Goal: Transaction & Acquisition: Purchase product/service

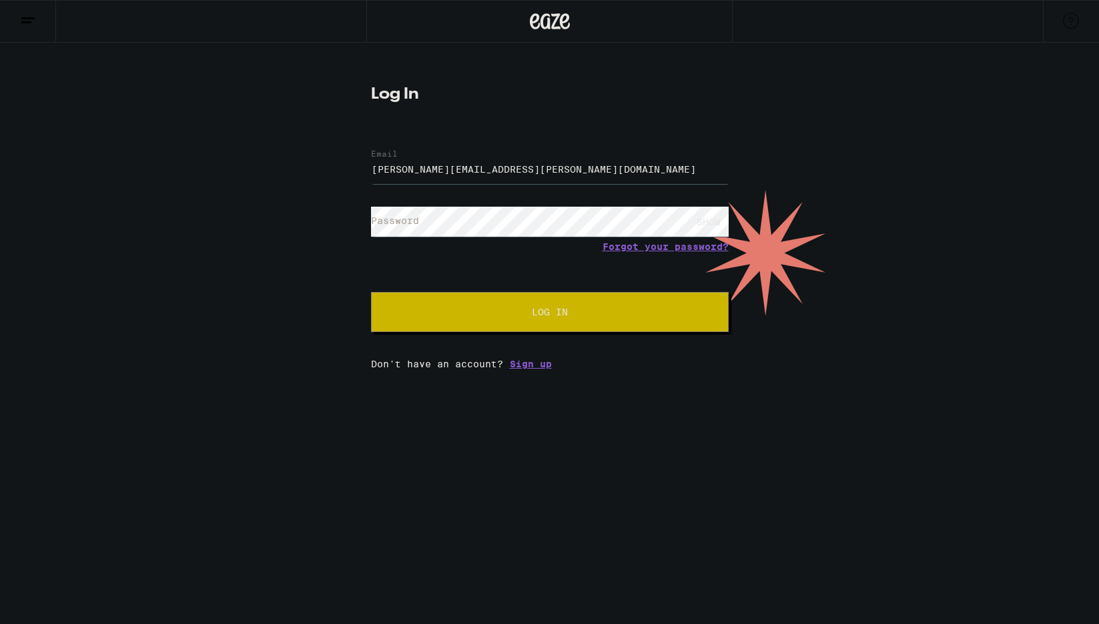
type input "[PERSON_NAME][EMAIL_ADDRESS][PERSON_NAME][DOMAIN_NAME]"
click at [472, 313] on span "Log In" at bounding box center [549, 312] width 249 height 9
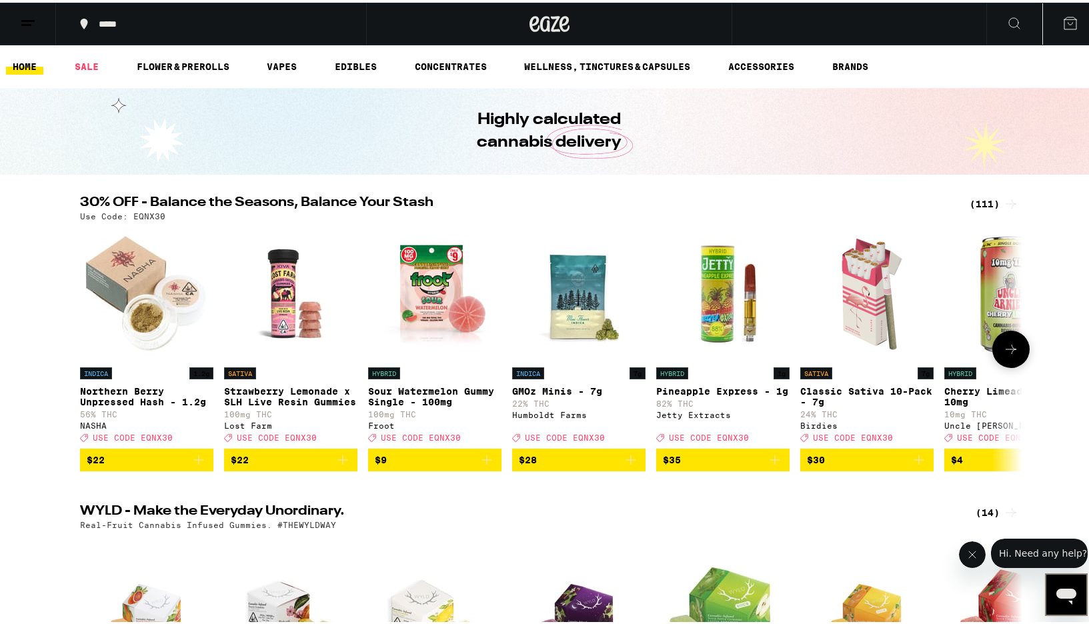
click at [1009, 352] on icon at bounding box center [1011, 346] width 11 height 9
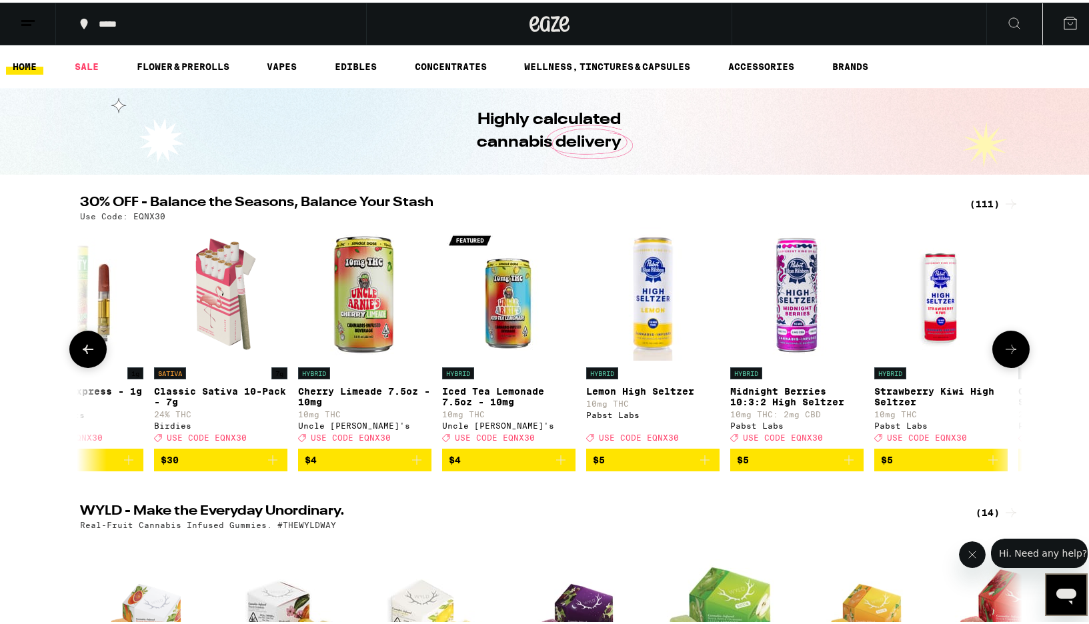
scroll to position [0, 794]
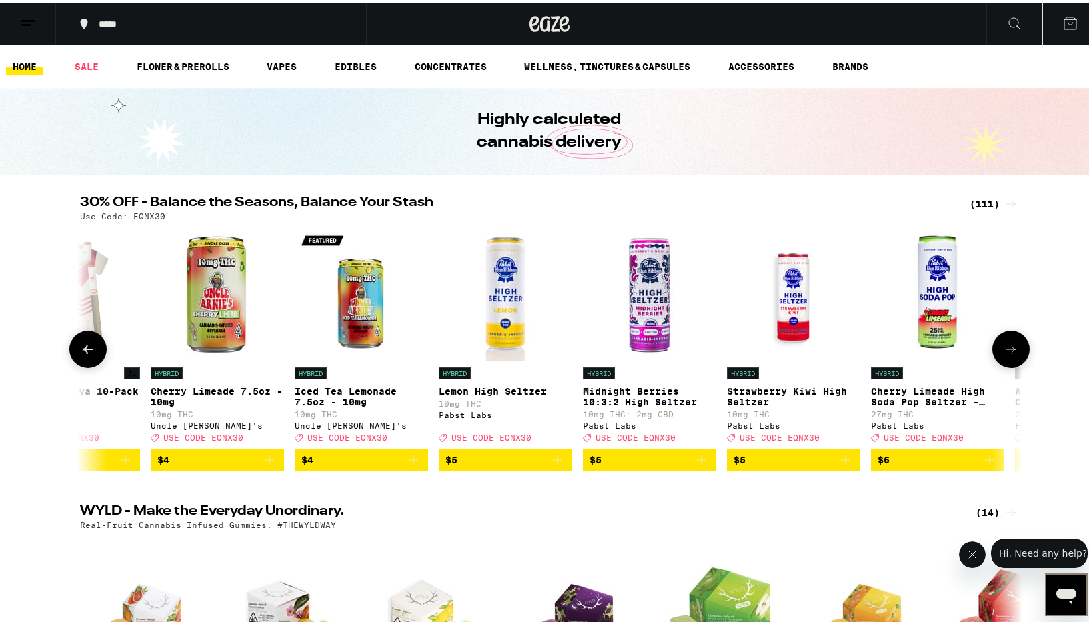
click at [81, 351] on icon at bounding box center [88, 347] width 16 height 16
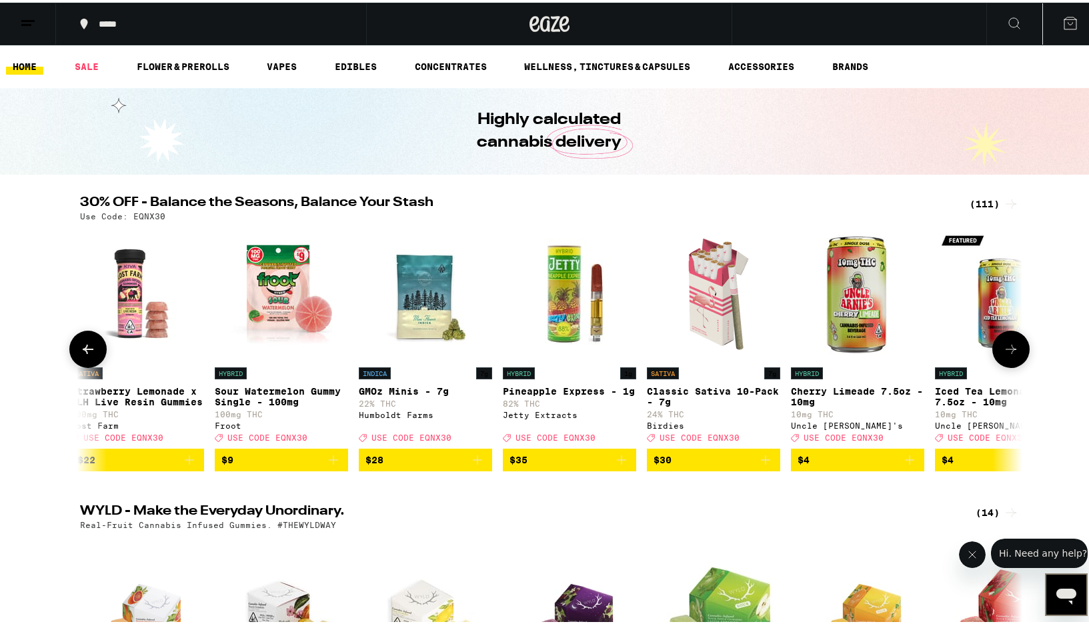
scroll to position [0, 0]
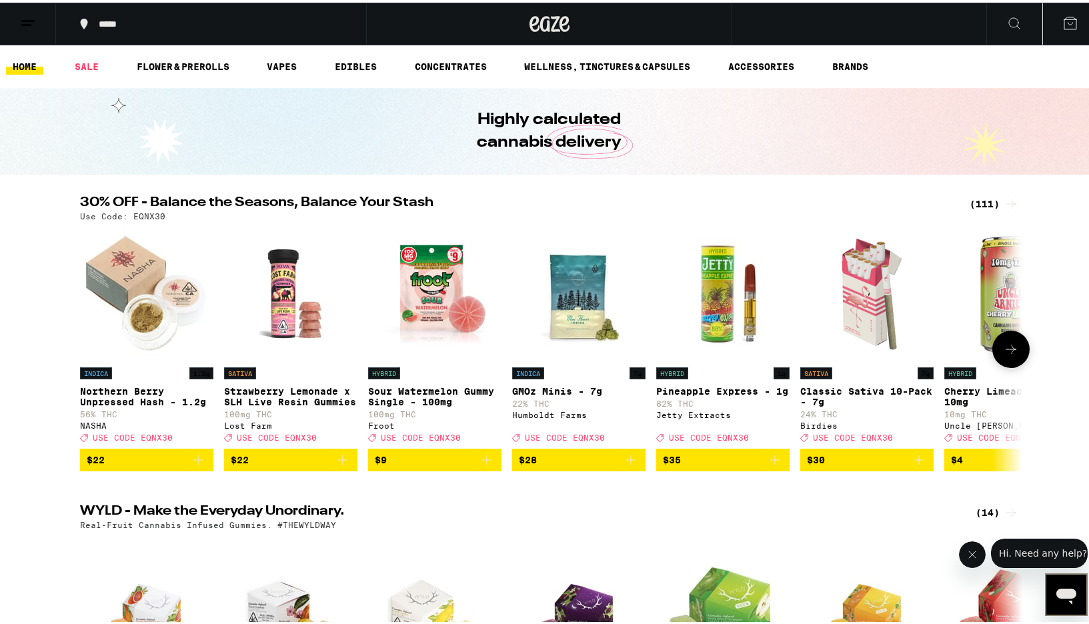
click at [836, 306] on img "Open page for Classic Sativa 10-Pack - 7g from Birdies" at bounding box center [866, 291] width 133 height 133
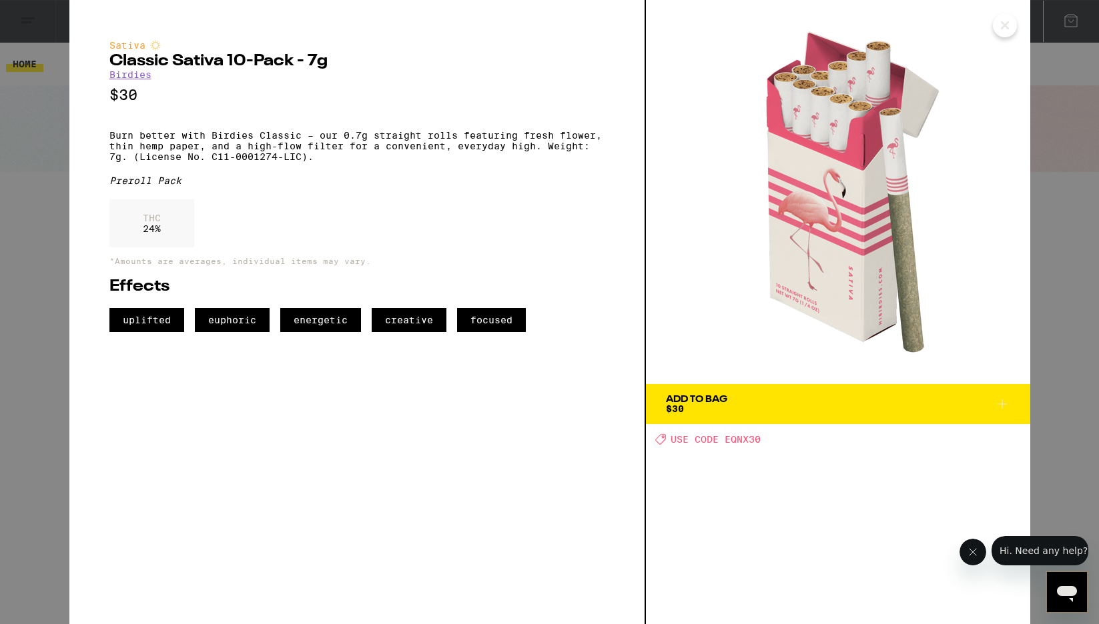
click at [1008, 25] on icon "Close" at bounding box center [1005, 25] width 16 height 20
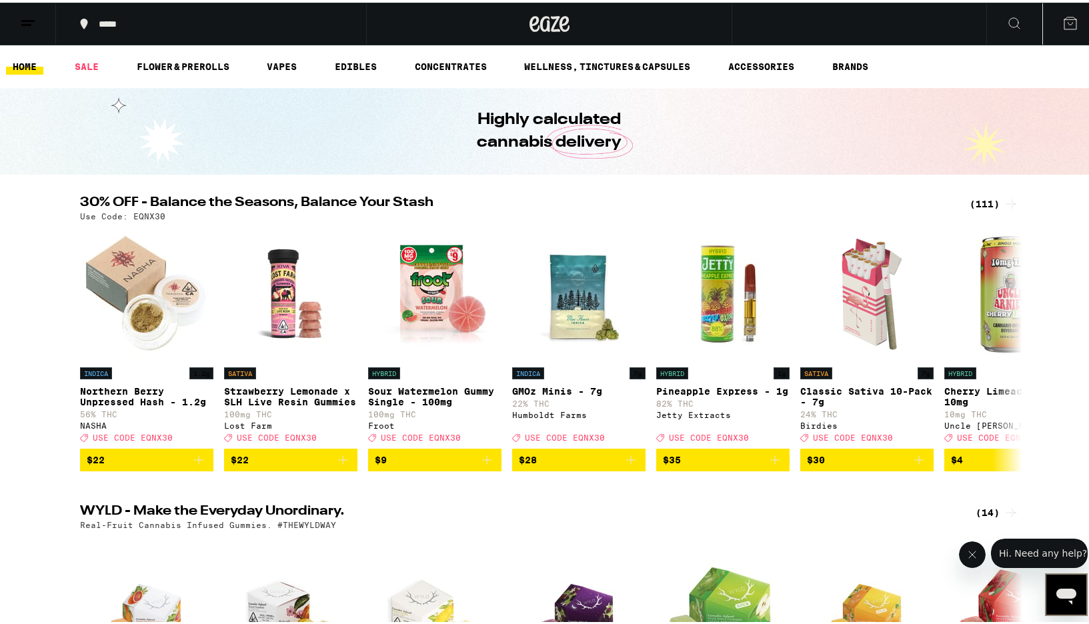
click at [995, 18] on button at bounding box center [1015, 22] width 56 height 42
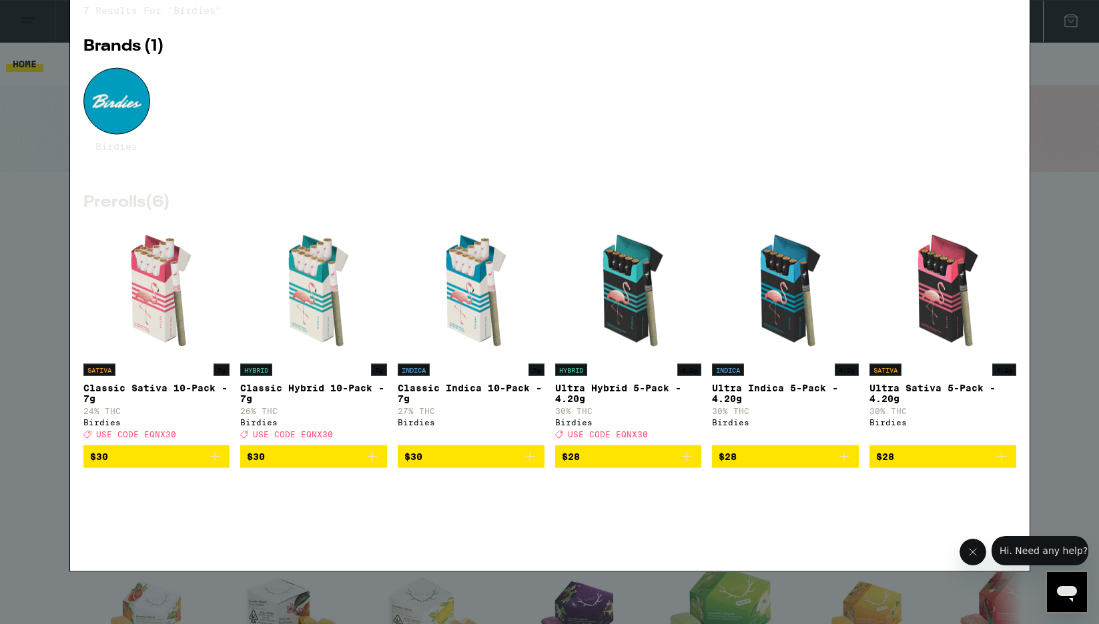
type input "birdies"
click at [127, 177] on div at bounding box center [116, 153] width 67 height 67
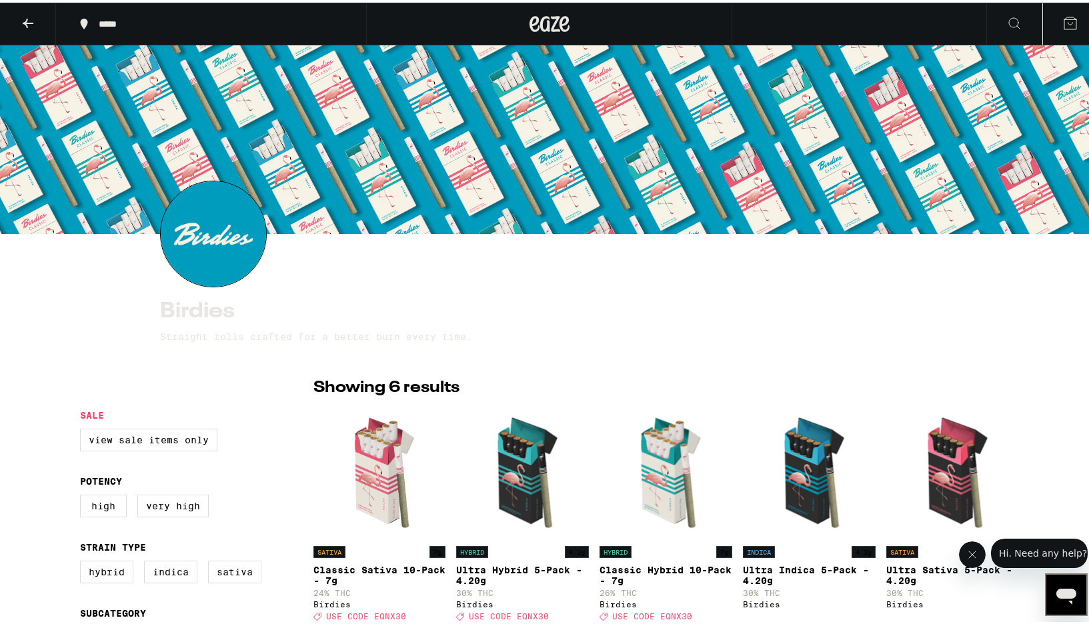
click at [552, 25] on icon at bounding box center [550, 21] width 40 height 24
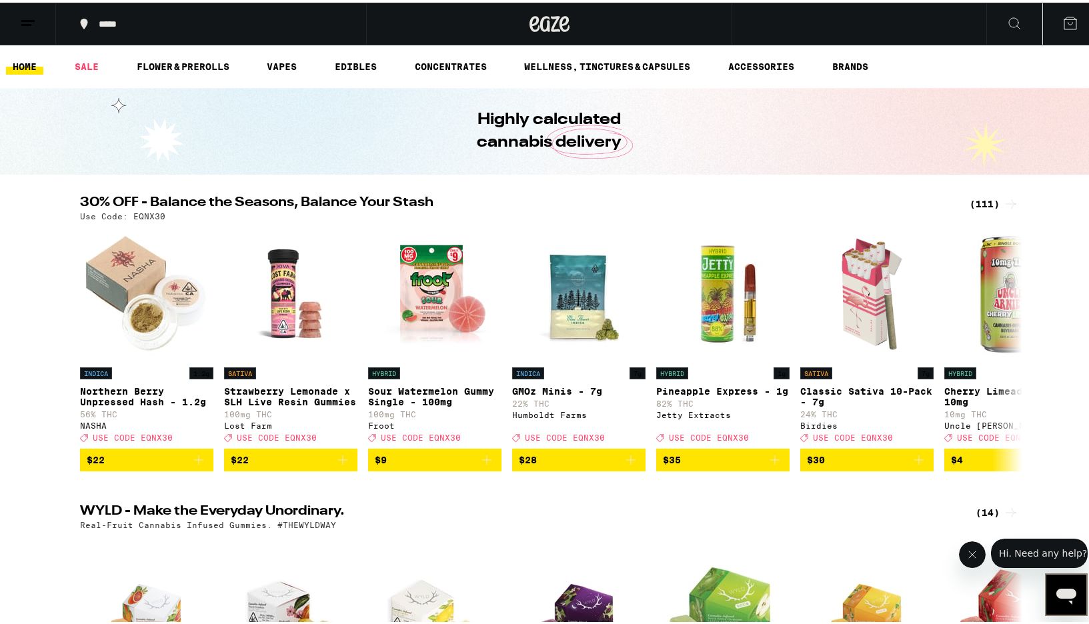
click at [983, 204] on div "(111)" at bounding box center [994, 201] width 49 height 16
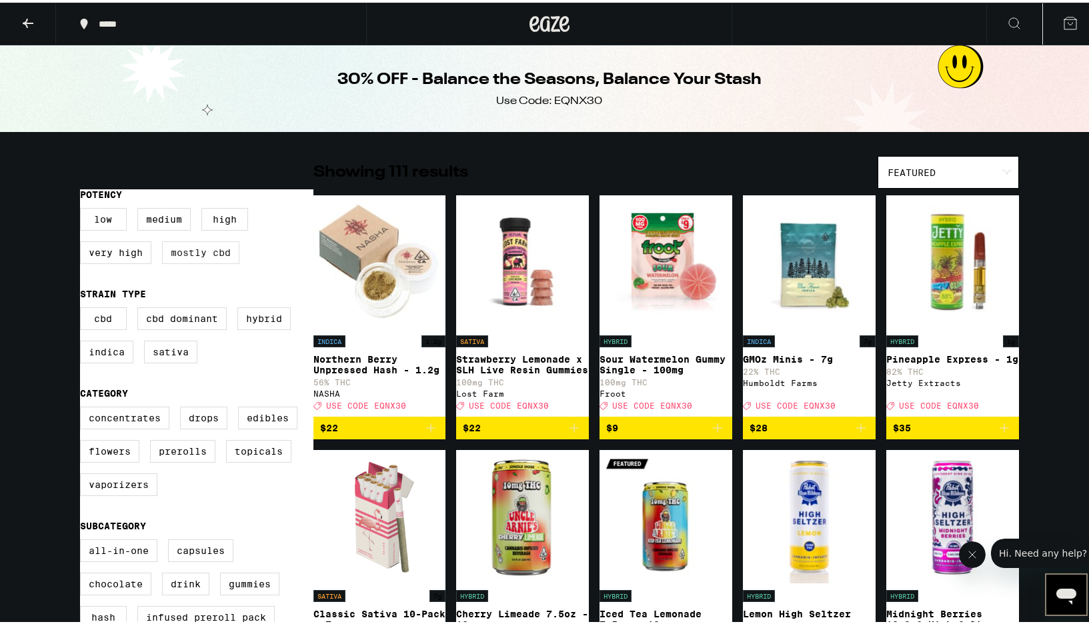
click at [207, 248] on label "Mostly CBD" at bounding box center [200, 250] width 77 height 23
click at [83, 208] on input "Mostly CBD" at bounding box center [83, 207] width 1 height 1
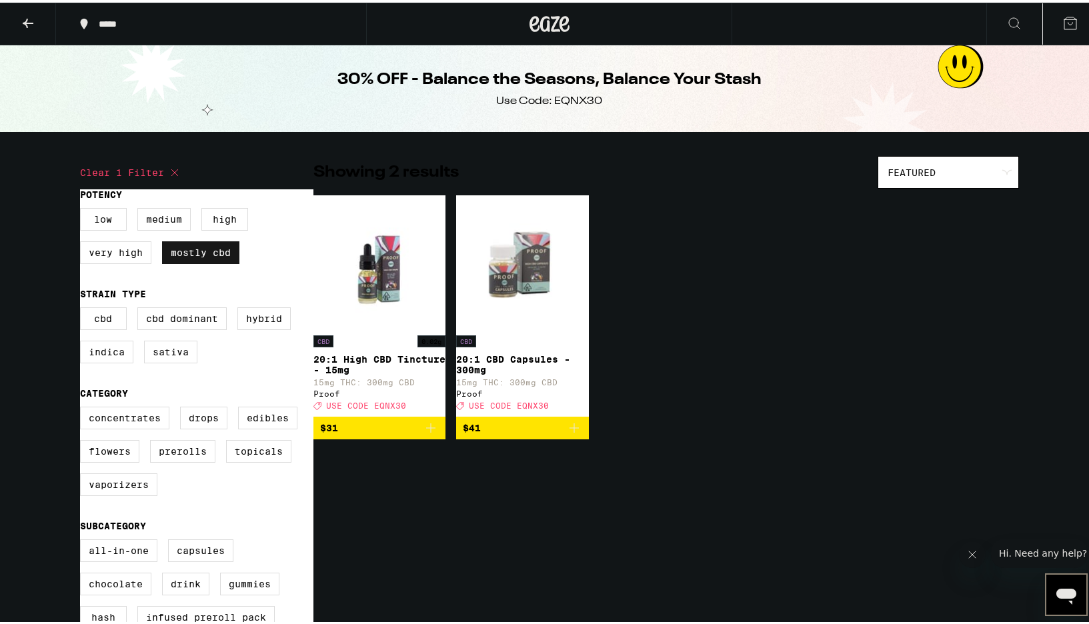
click at [207, 248] on label "Mostly CBD" at bounding box center [200, 250] width 77 height 23
click at [83, 208] on input "Mostly CBD" at bounding box center [83, 207] width 1 height 1
checkbox input "false"
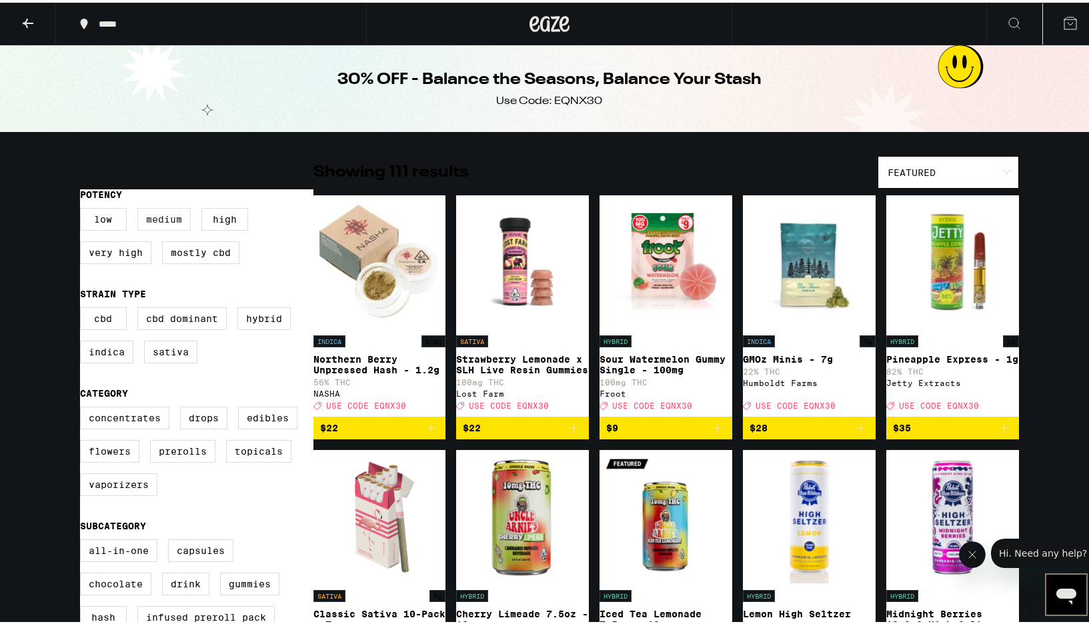
click at [162, 219] on label "Medium" at bounding box center [163, 216] width 53 height 23
click at [83, 208] on input "Medium" at bounding box center [83, 207] width 1 height 1
checkbox input "true"
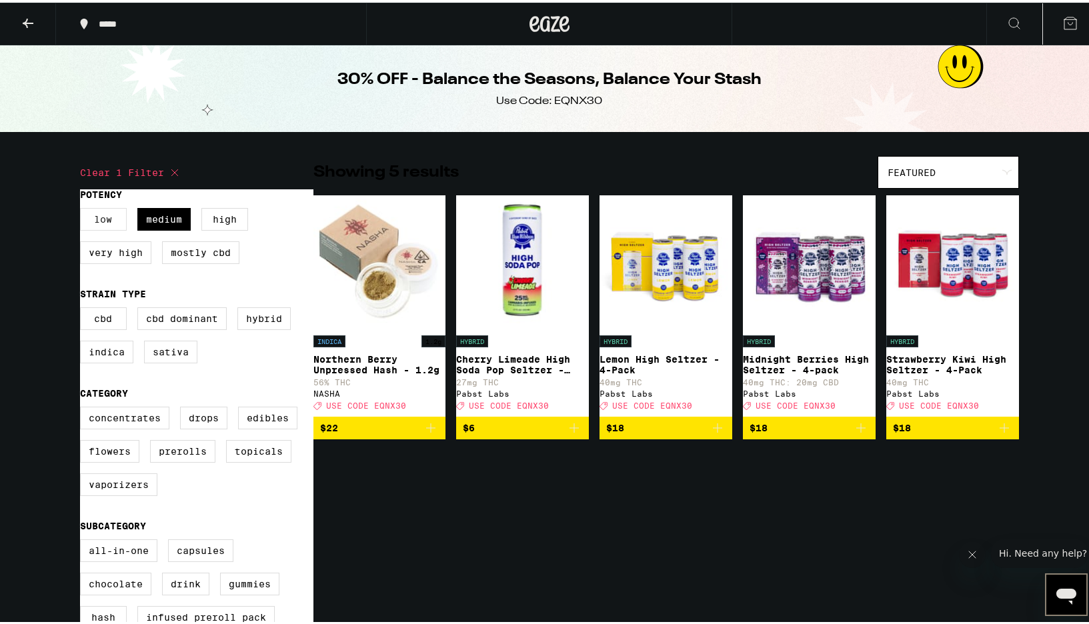
click at [93, 220] on label "Low" at bounding box center [103, 216] width 47 height 23
click at [83, 208] on input "Low" at bounding box center [83, 207] width 1 height 1
checkbox input "true"
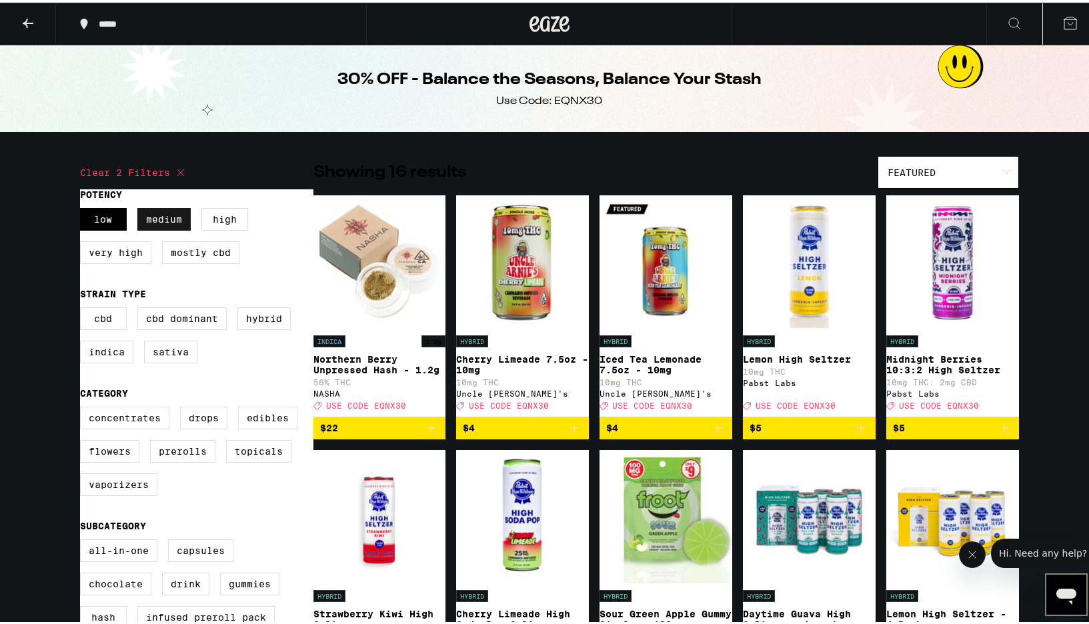
click at [148, 219] on label "Medium" at bounding box center [163, 216] width 53 height 23
click at [83, 208] on input "Medium" at bounding box center [83, 207] width 1 height 1
checkbox input "false"
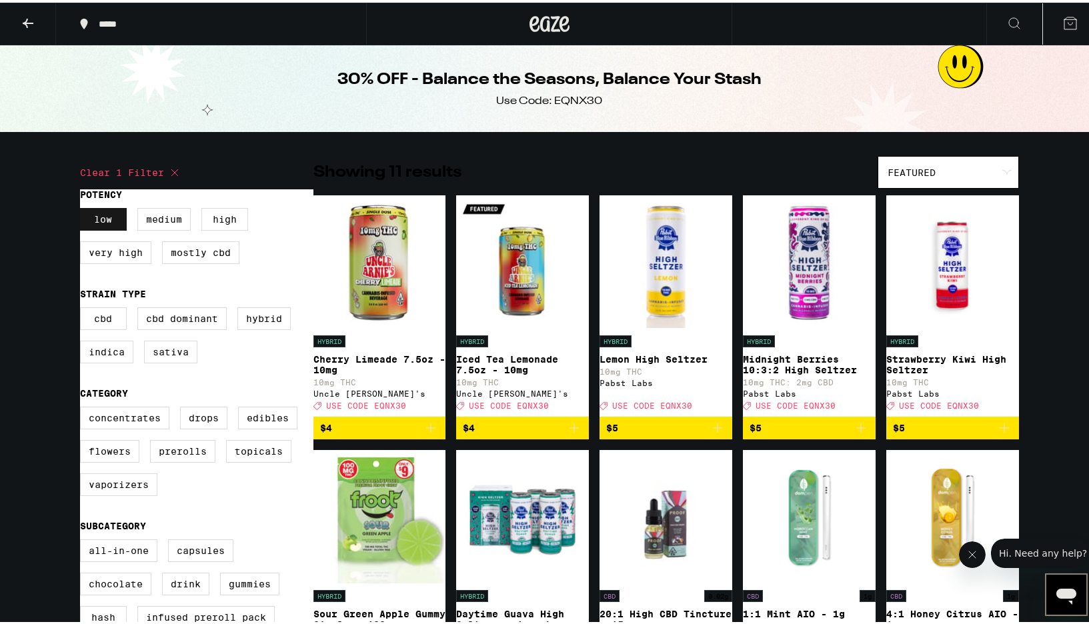
click at [108, 213] on label "Low" at bounding box center [103, 216] width 47 height 23
click at [83, 208] on input "Low" at bounding box center [83, 207] width 1 height 1
checkbox input "false"
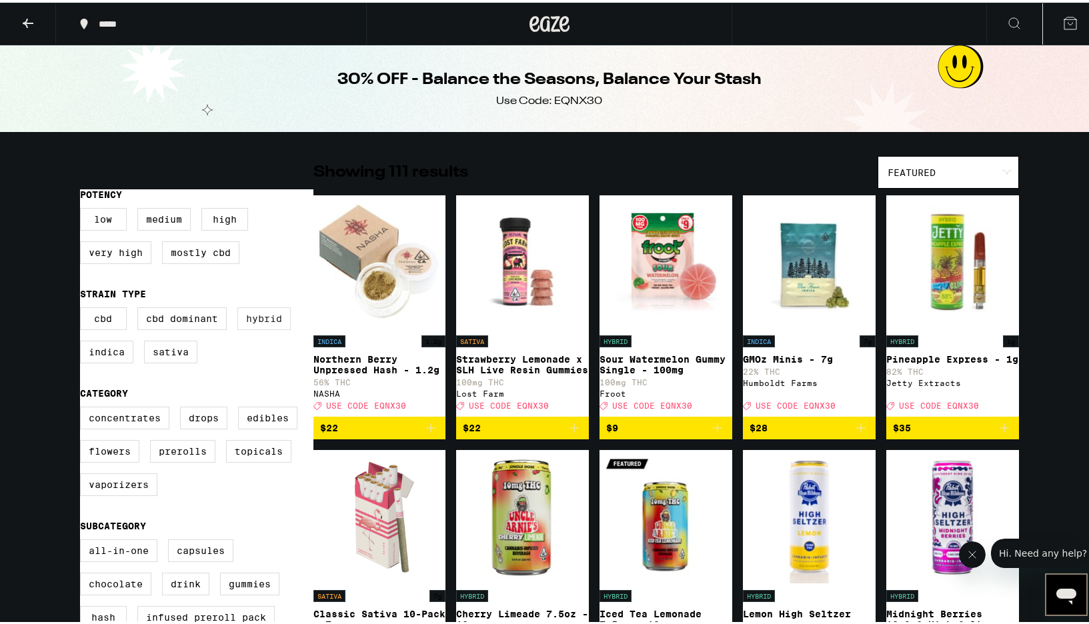
click at [251, 328] on label "Hybrid" at bounding box center [263, 316] width 53 height 23
click at [83, 308] on input "Hybrid" at bounding box center [83, 307] width 1 height 1
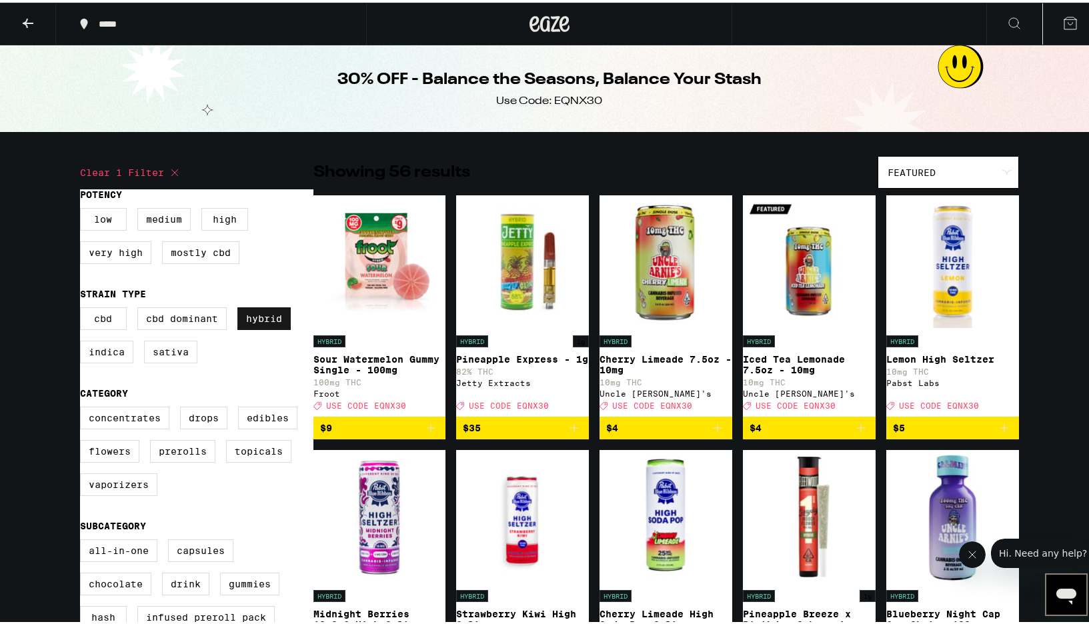
click at [251, 328] on label "Hybrid" at bounding box center [263, 316] width 53 height 23
click at [83, 308] on input "Hybrid" at bounding box center [83, 307] width 1 height 1
checkbox input "false"
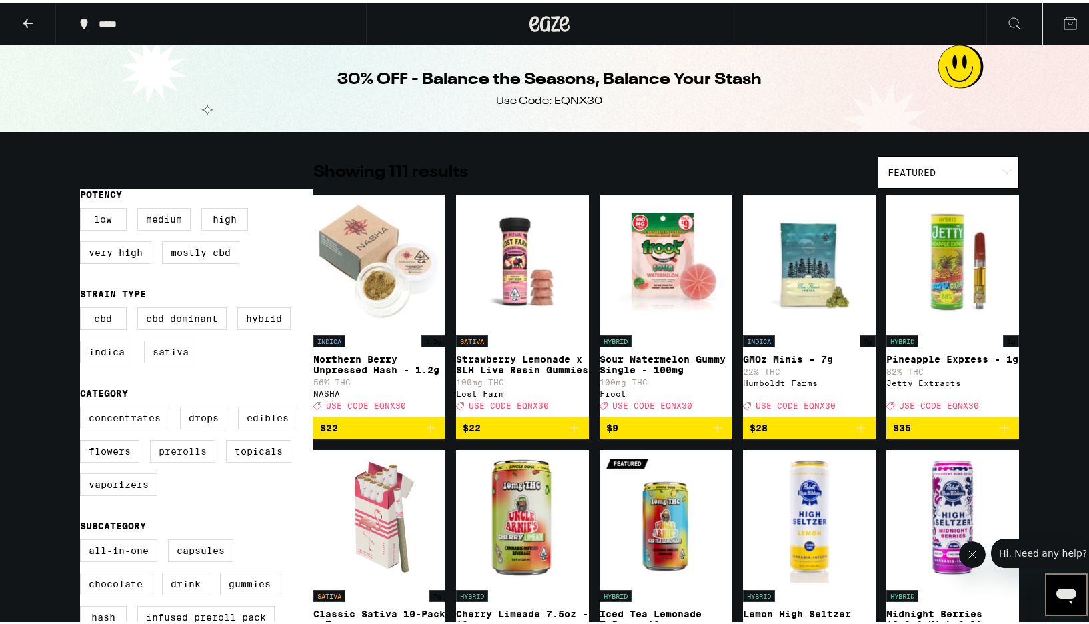
click at [177, 460] on label "Prerolls" at bounding box center [182, 449] width 65 height 23
click at [83, 407] on input "Prerolls" at bounding box center [83, 406] width 1 height 1
checkbox input "true"
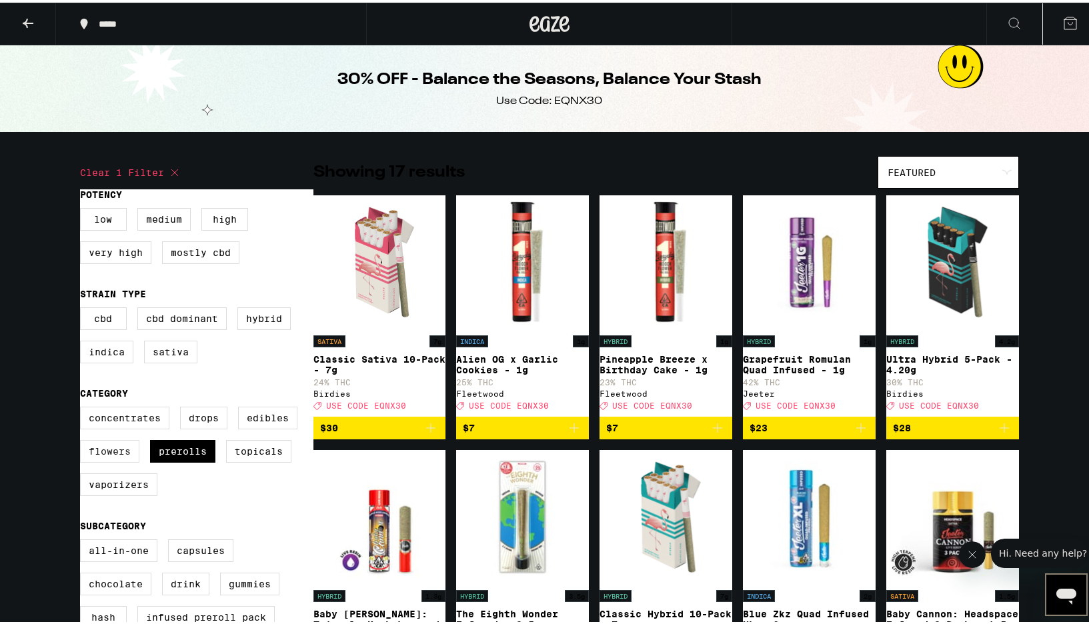
click at [96, 460] on label "Flowers" at bounding box center [109, 449] width 59 height 23
click at [83, 407] on input "Flowers" at bounding box center [83, 406] width 1 height 1
checkbox input "true"
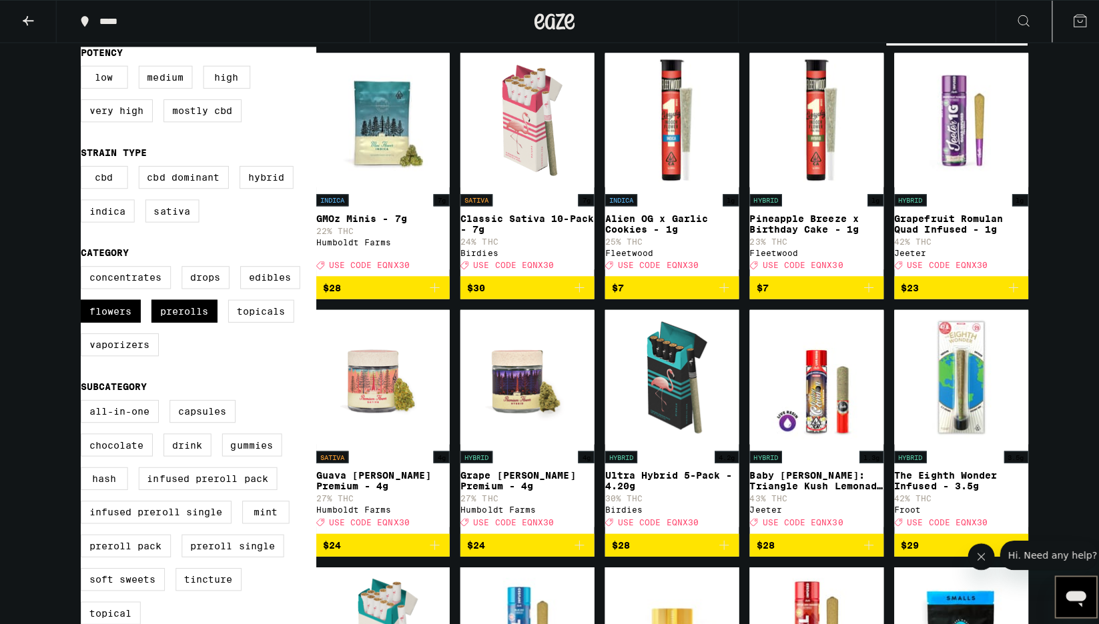
scroll to position [121, 0]
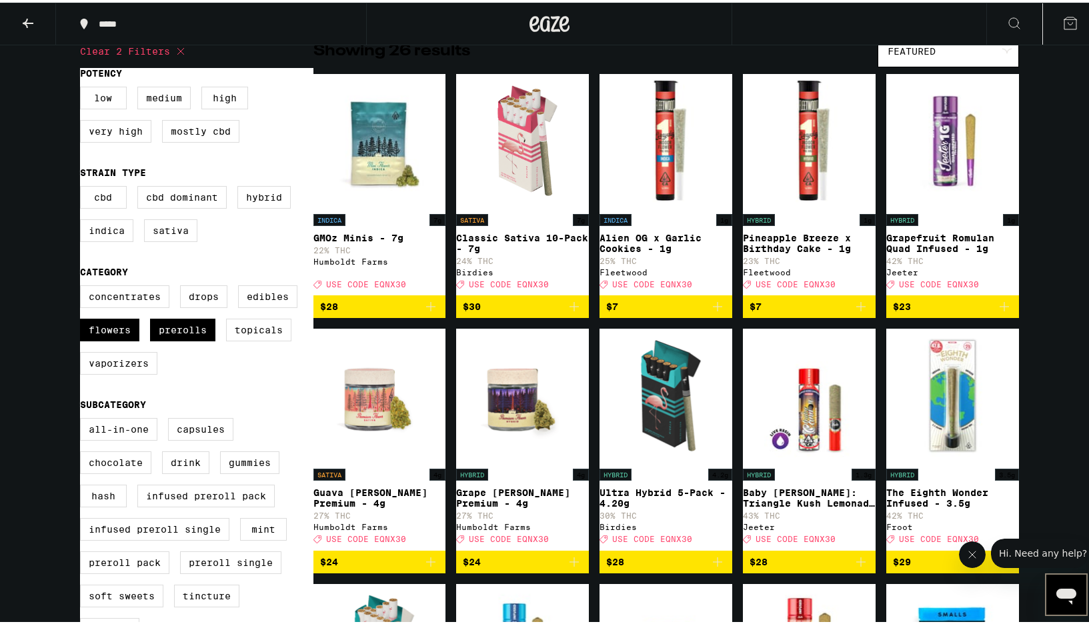
click at [378, 173] on img "Open page for GMOz Minis - 7g from Humboldt Farms" at bounding box center [380, 137] width 133 height 133
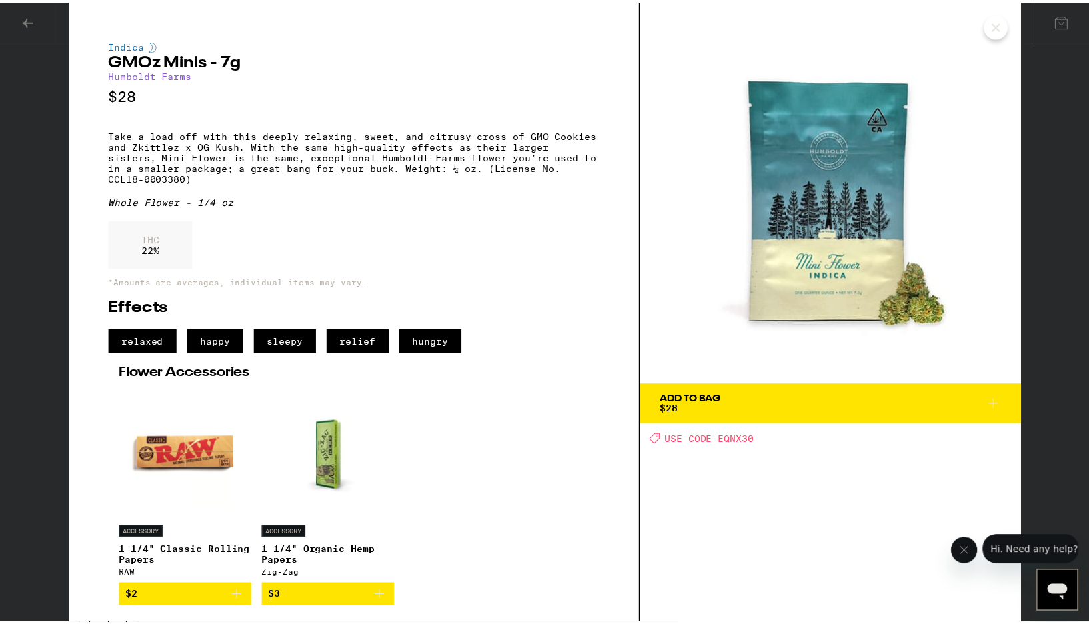
scroll to position [7, 0]
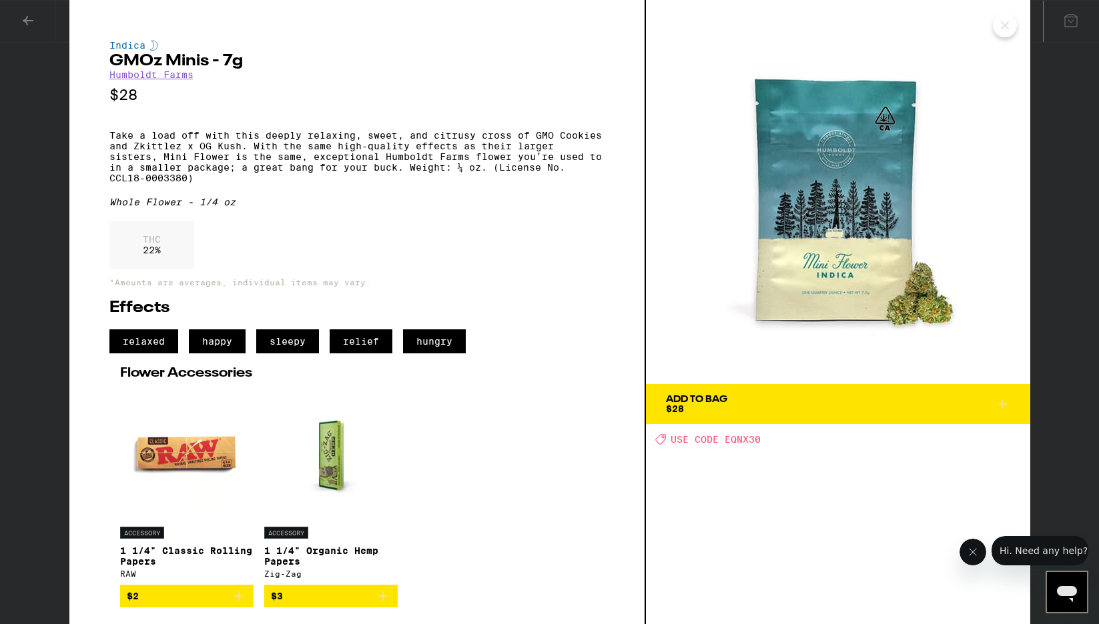
click at [853, 369] on img at bounding box center [838, 192] width 384 height 384
click at [854, 395] on span "Add To Bag $28" at bounding box center [838, 404] width 344 height 19
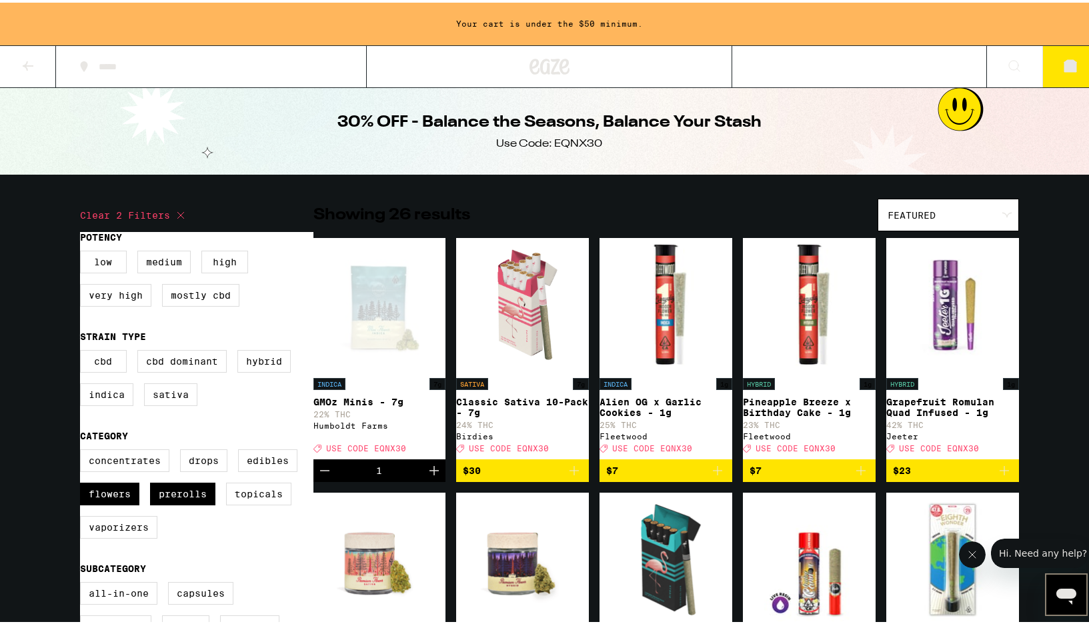
click at [564, 55] on icon at bounding box center [550, 64] width 40 height 24
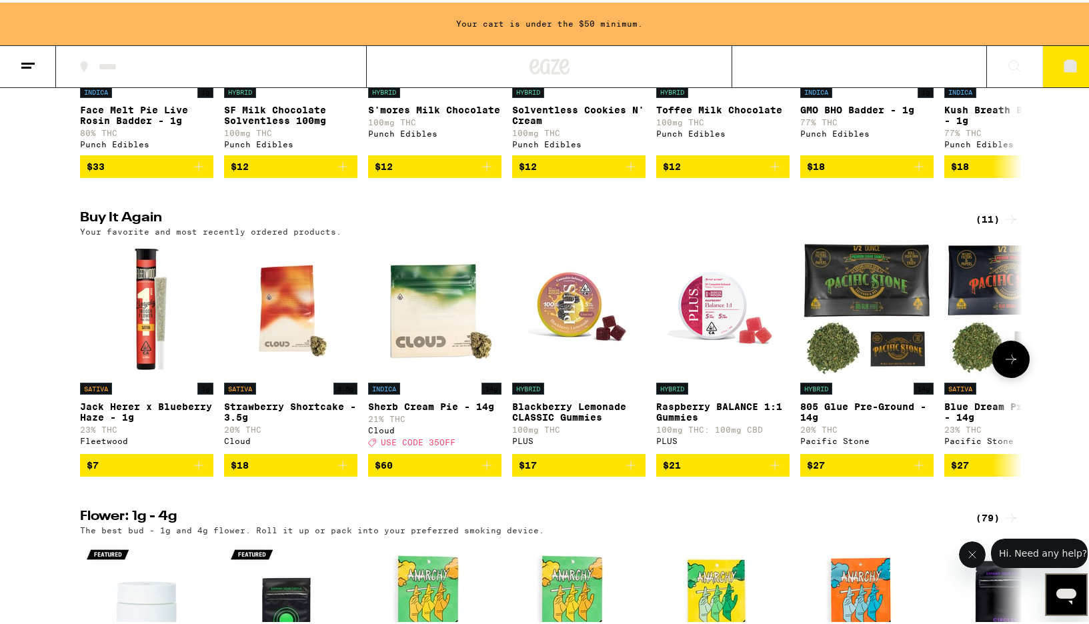
scroll to position [933, 0]
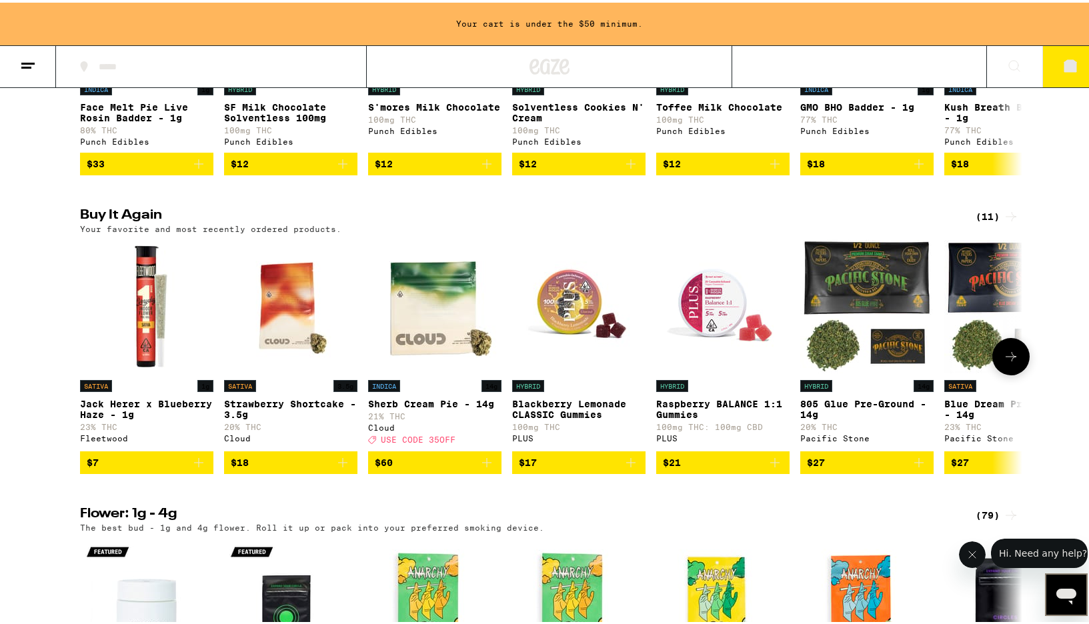
click at [1005, 362] on icon at bounding box center [1011, 354] width 16 height 16
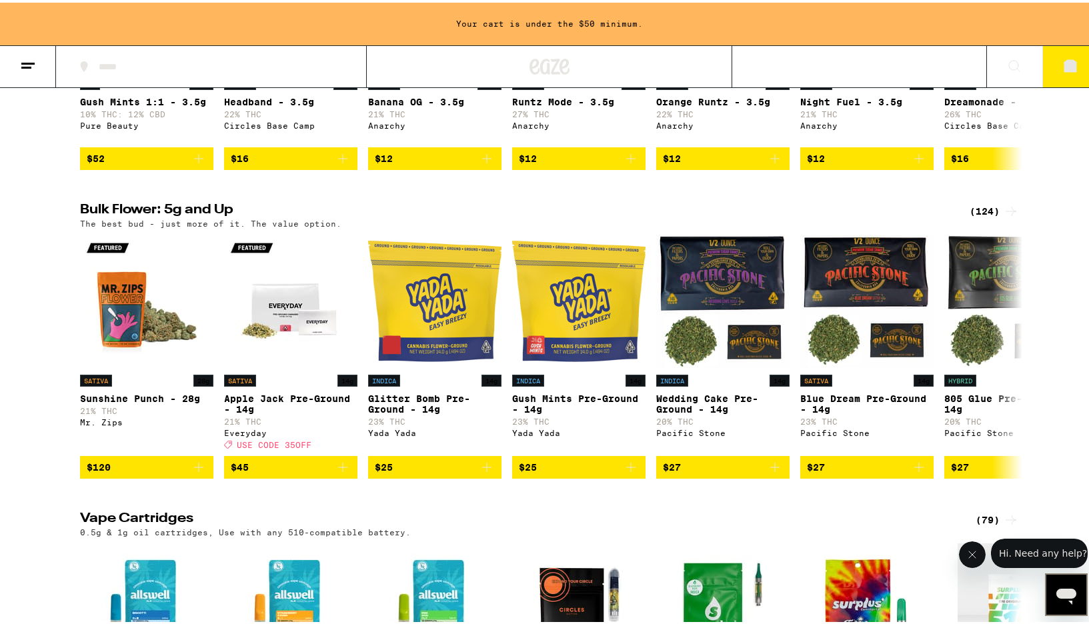
scroll to position [0, 0]
click at [975, 217] on div "(124)" at bounding box center [994, 209] width 49 height 16
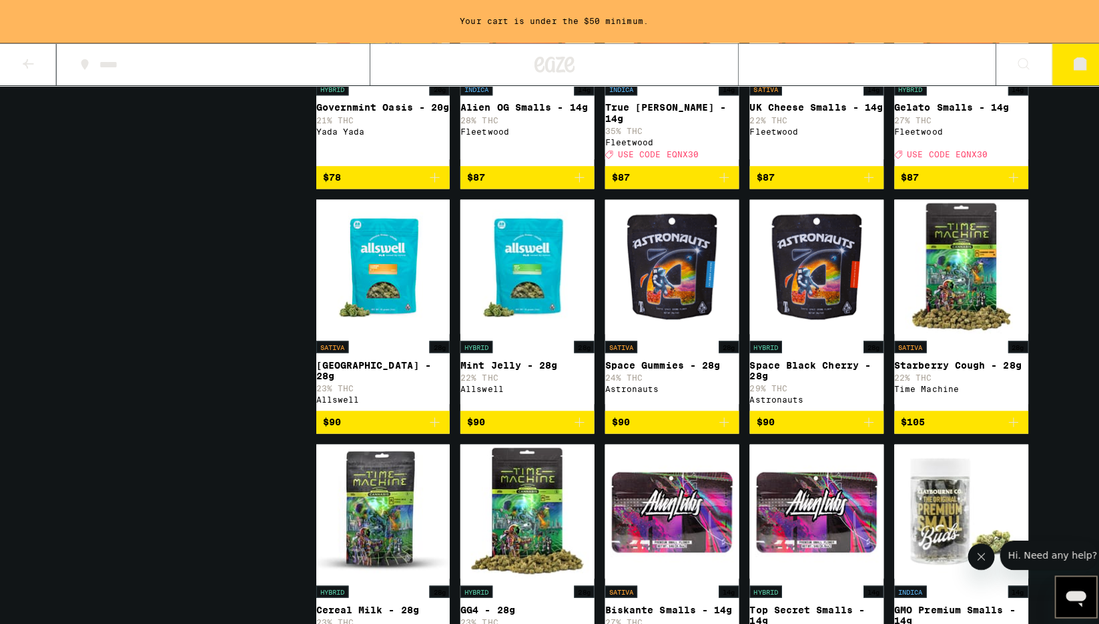
scroll to position [4209, 0]
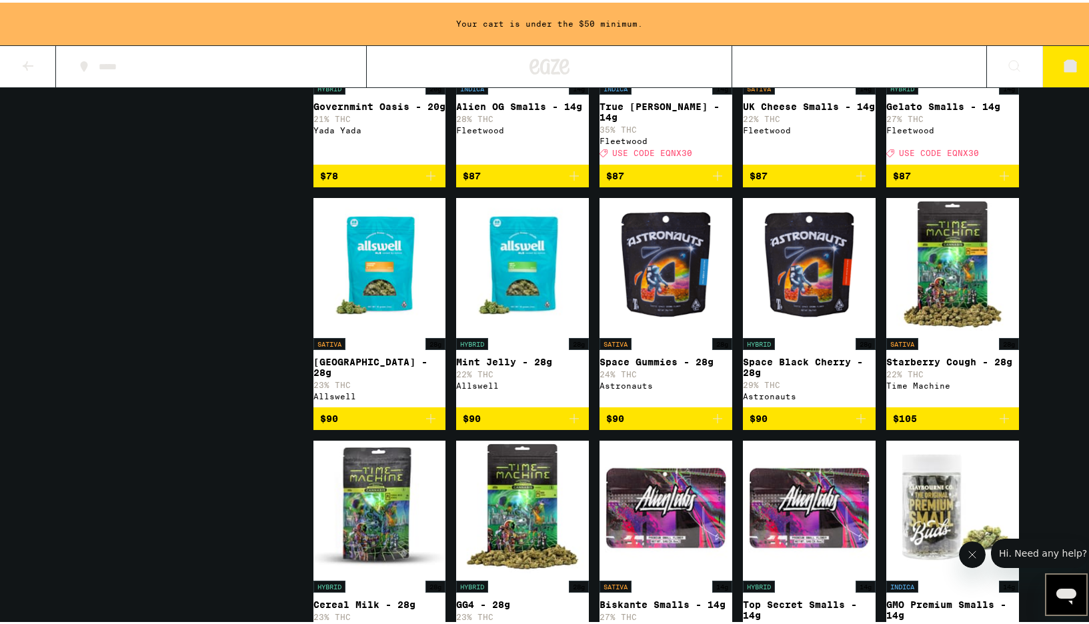
click at [542, 329] on img "Open page for Mint Jelly - 28g from Allswell" at bounding box center [522, 261] width 133 height 133
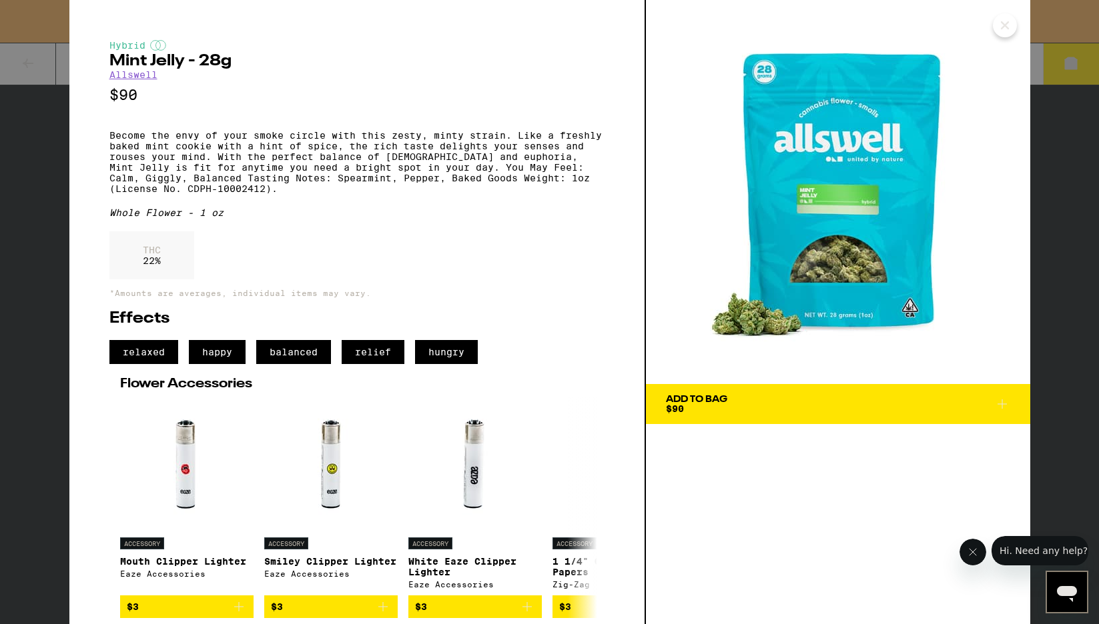
click at [1002, 29] on icon "Close" at bounding box center [1005, 25] width 16 height 20
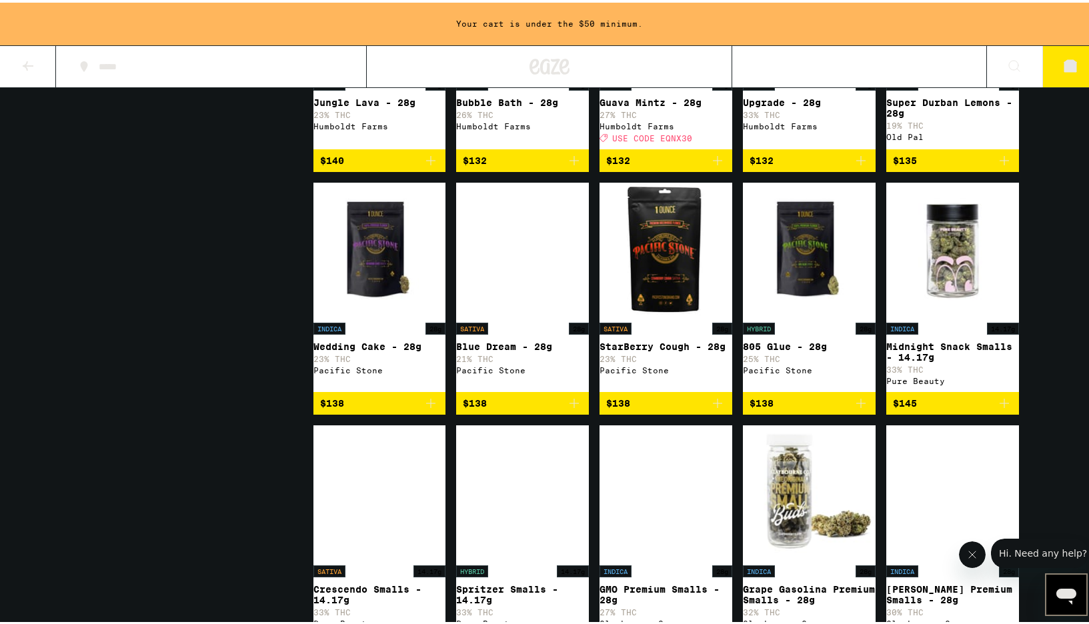
scroll to position [5002, 0]
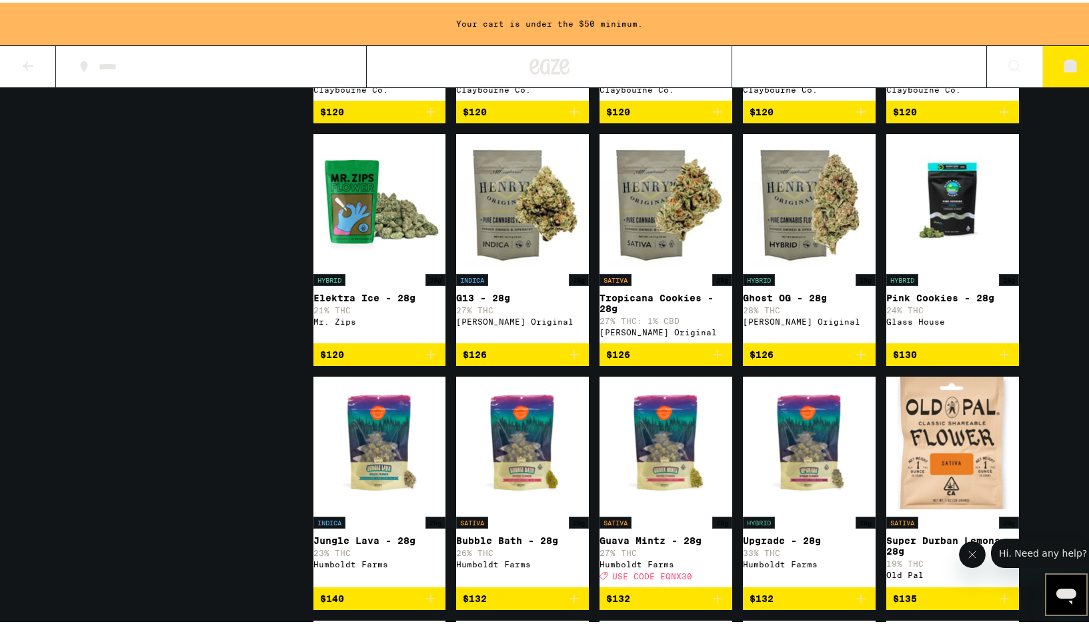
click at [792, 265] on img "Open page for Ghost OG - 28g from Henry's Original" at bounding box center [809, 197] width 133 height 133
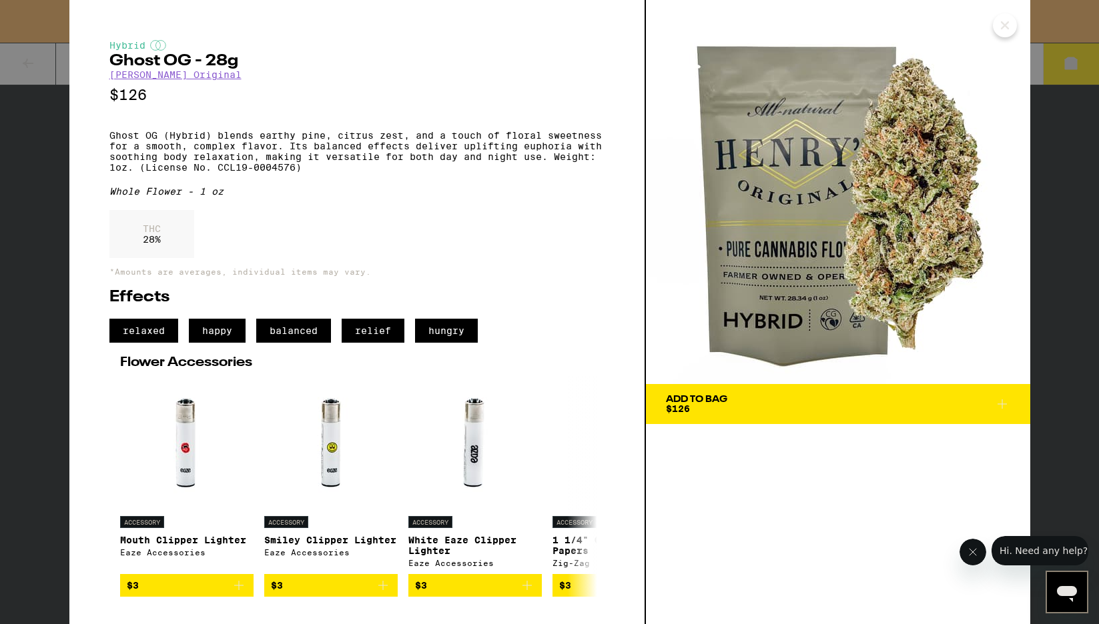
click at [1005, 27] on icon "Close" at bounding box center [1004, 25] width 7 height 7
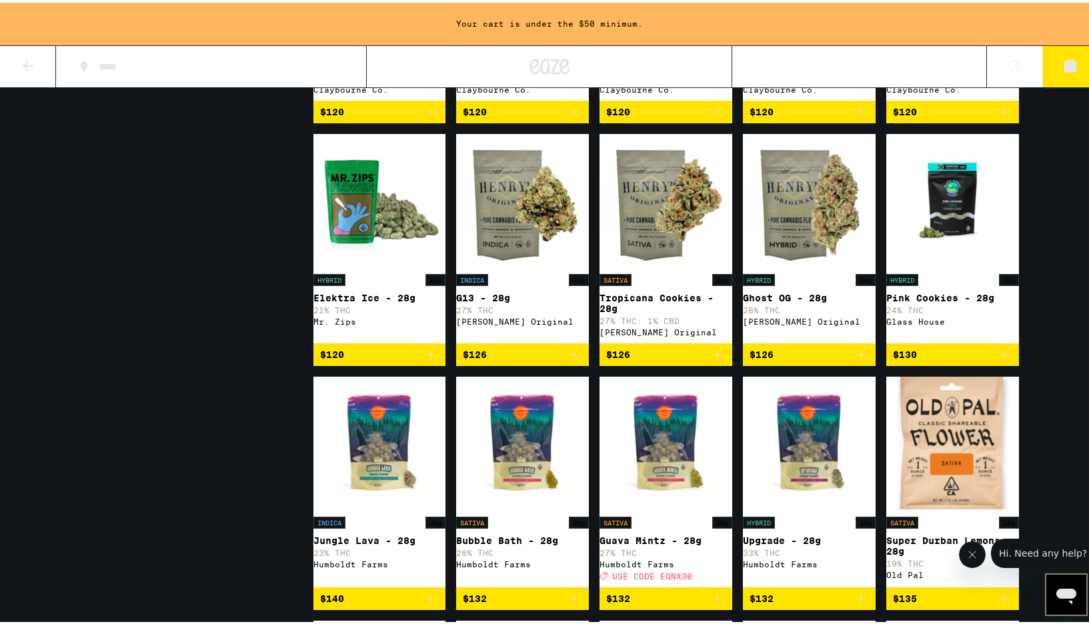
click at [711, 265] on img "Open page for Tropicana Cookies - 28g from Henry's Original" at bounding box center [666, 197] width 133 height 133
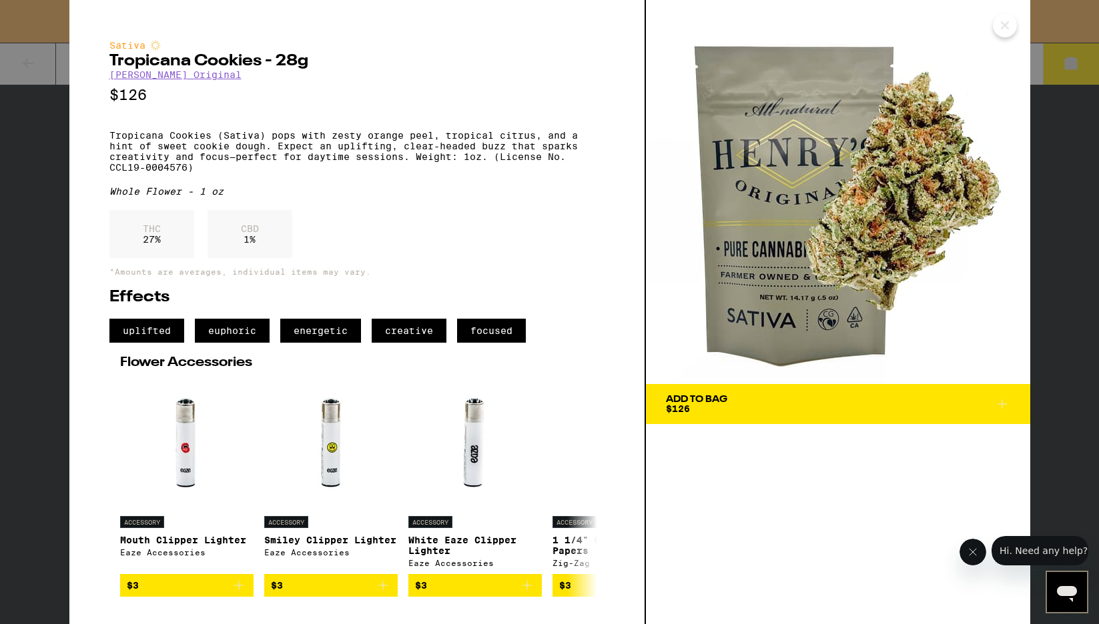
click at [1015, 29] on button "Close" at bounding box center [1005, 25] width 24 height 24
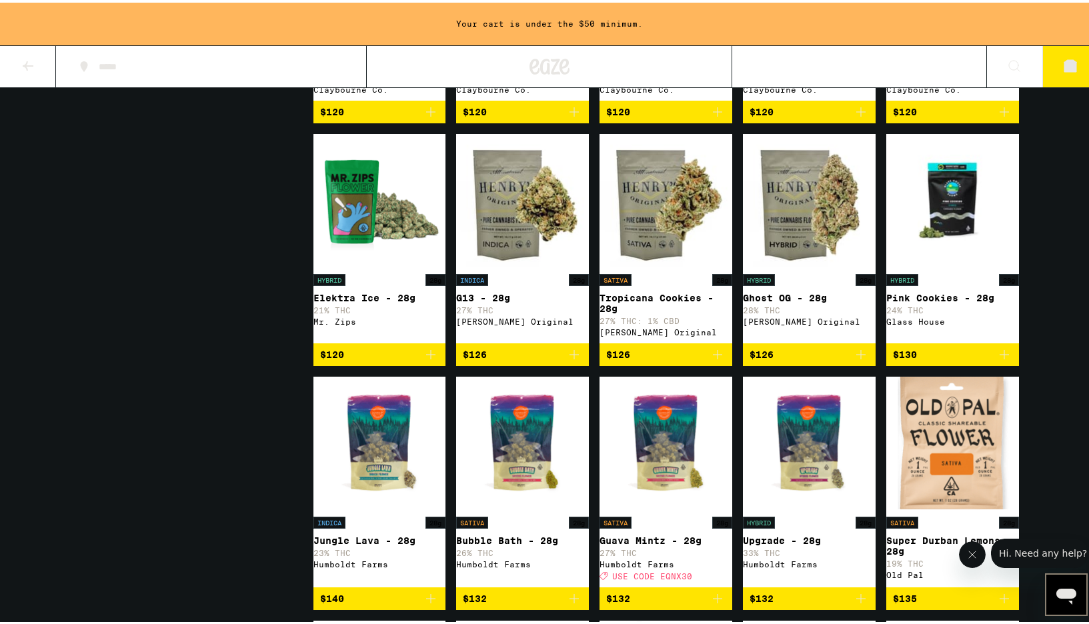
click at [468, 265] on img "Open page for G13 - 28g from Henry's Original" at bounding box center [522, 197] width 133 height 133
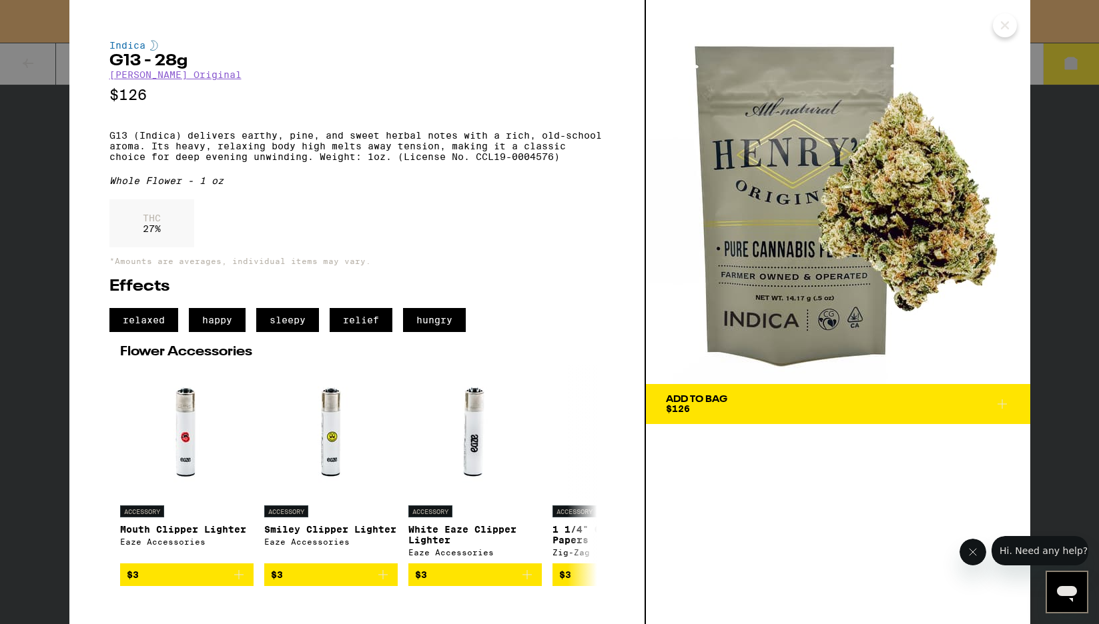
click at [1003, 23] on icon "Close" at bounding box center [1004, 25] width 7 height 7
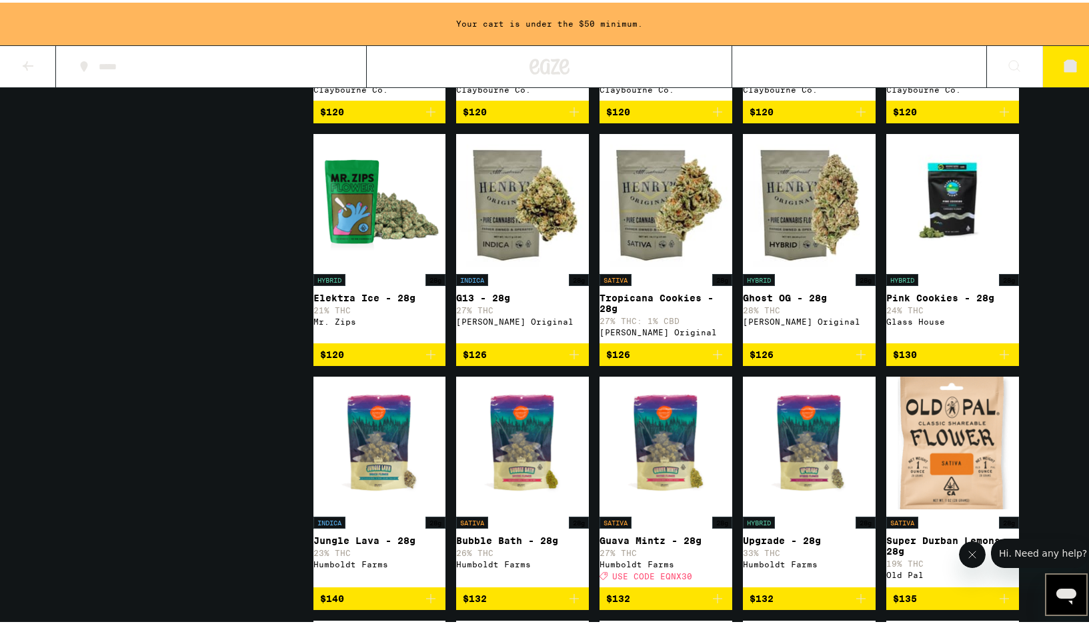
click at [779, 265] on img "Open page for Ghost OG - 28g from Henry's Original" at bounding box center [809, 197] width 133 height 133
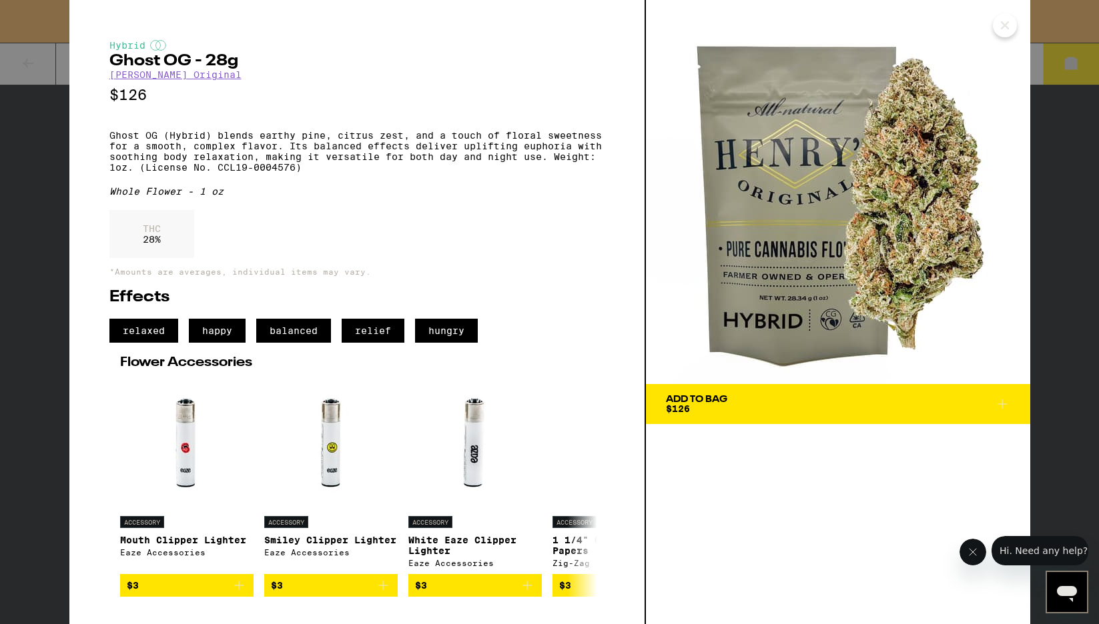
click at [742, 403] on span "Add To Bag $126" at bounding box center [838, 404] width 344 height 19
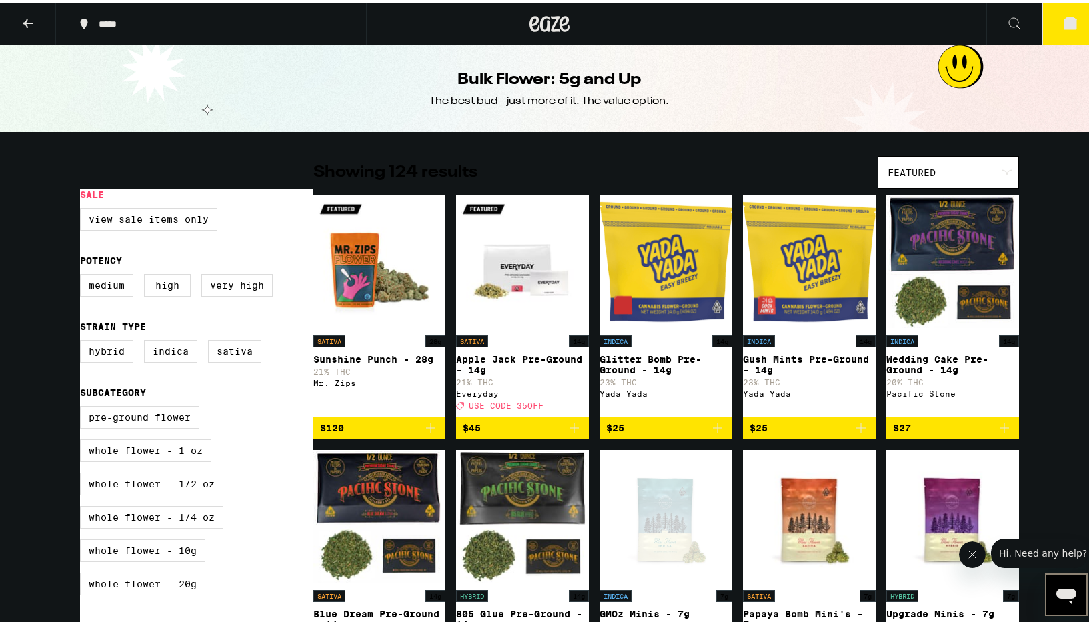
click at [1065, 26] on icon at bounding box center [1071, 21] width 12 height 12
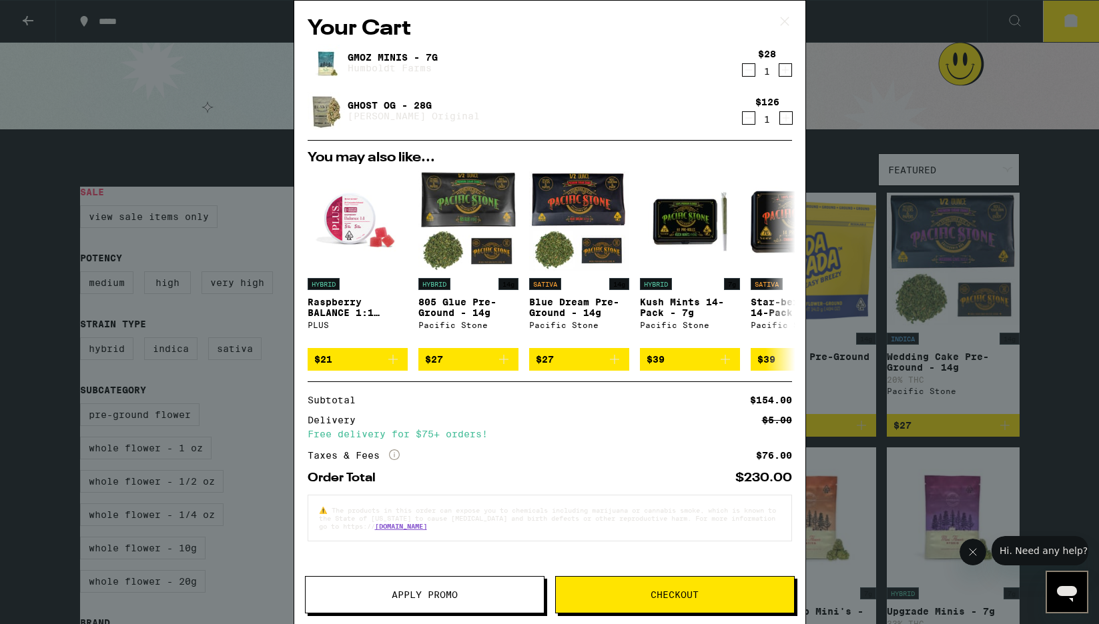
click at [751, 68] on icon "Decrement" at bounding box center [748, 70] width 12 height 16
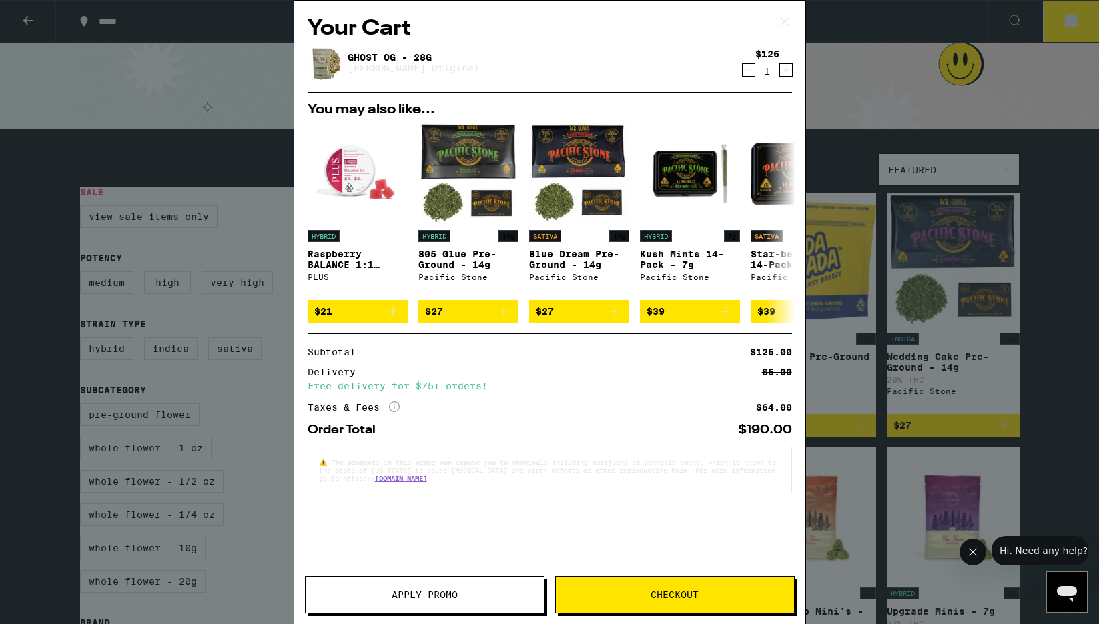
click at [744, 73] on icon "Decrement" at bounding box center [748, 70] width 12 height 16
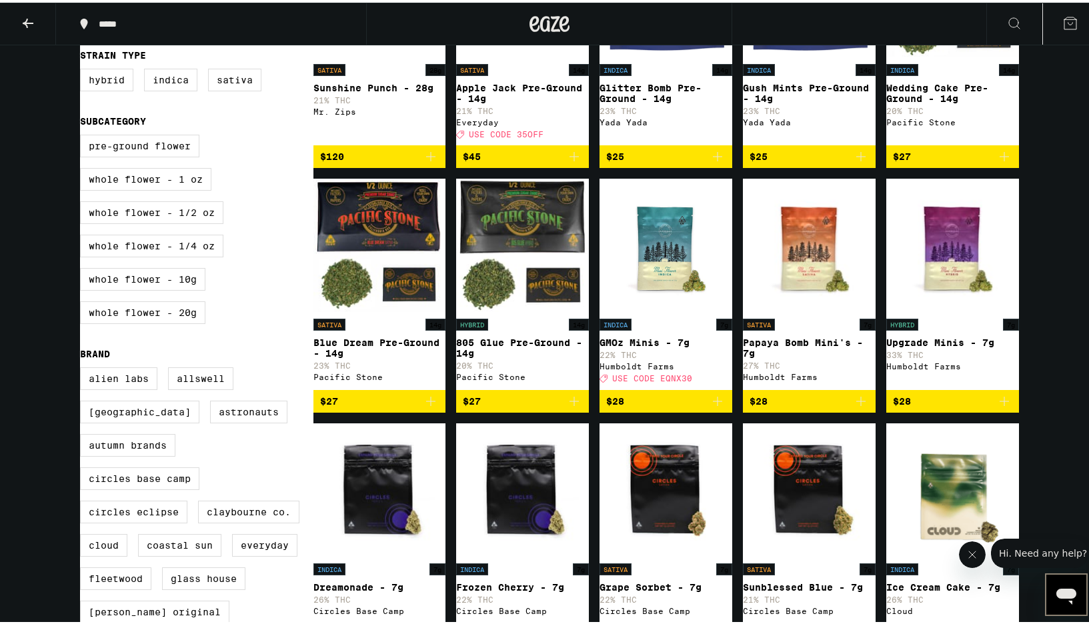
scroll to position [274, 0]
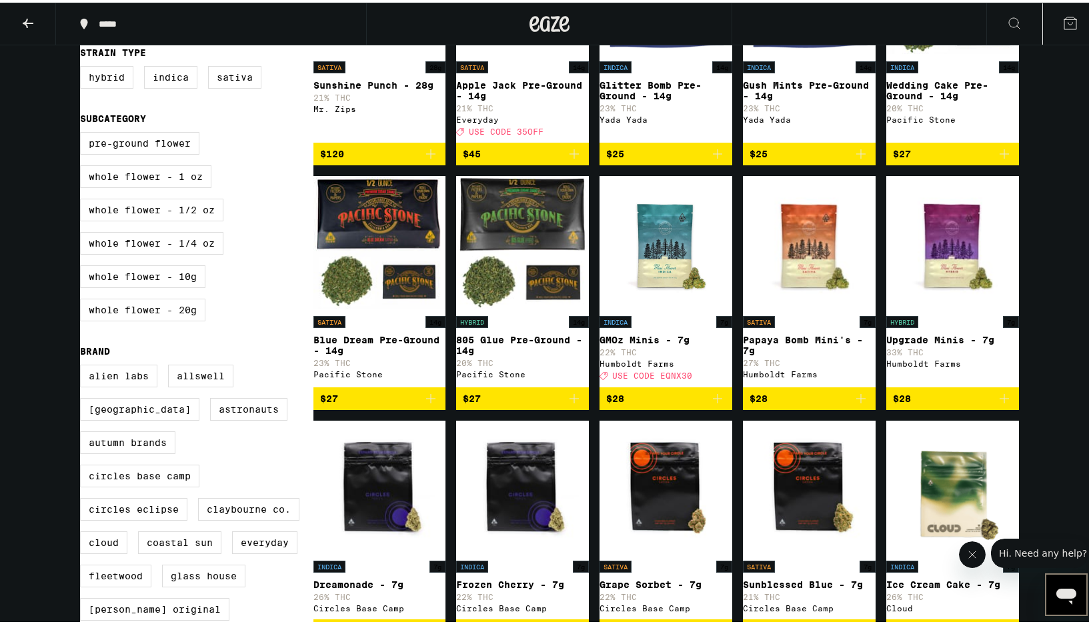
click at [853, 404] on icon "Add to bag" at bounding box center [861, 396] width 16 height 16
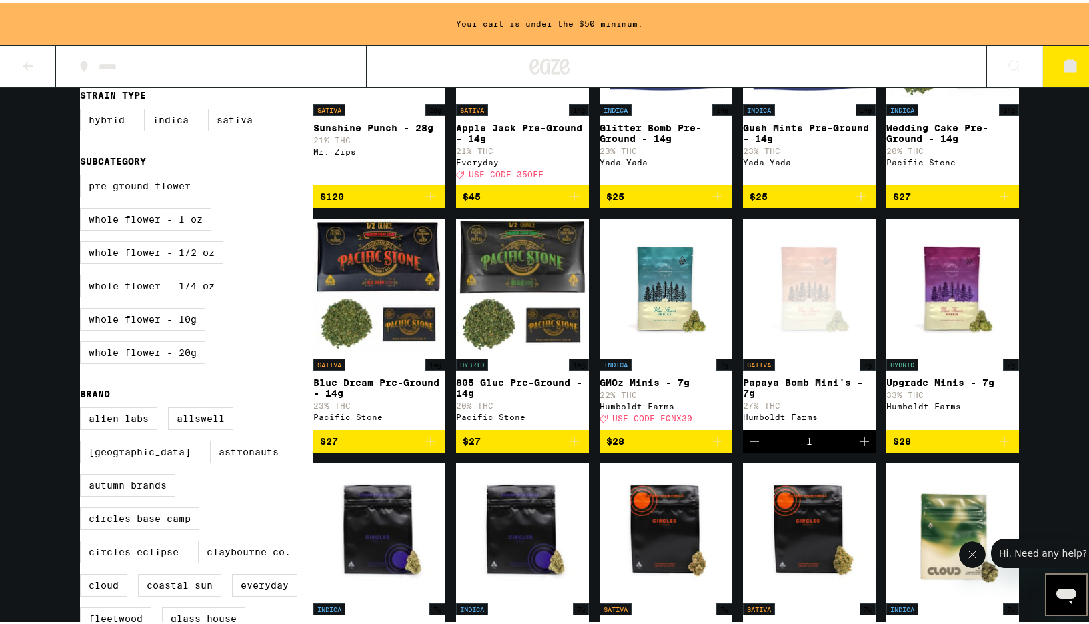
click at [715, 447] on icon "Add to bag" at bounding box center [718, 439] width 16 height 16
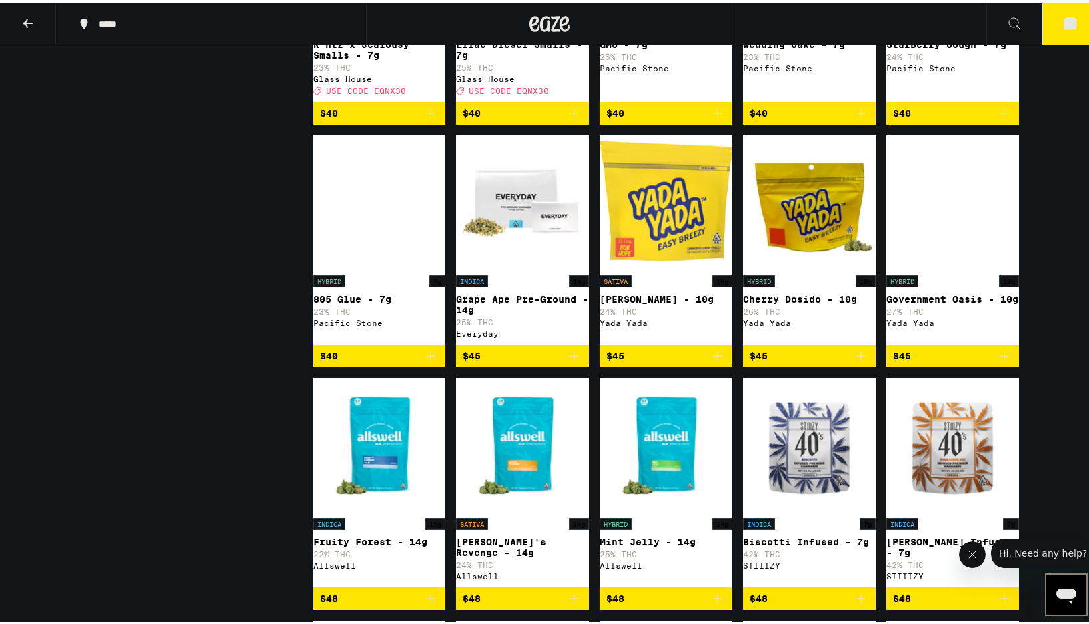
scroll to position [2074, 0]
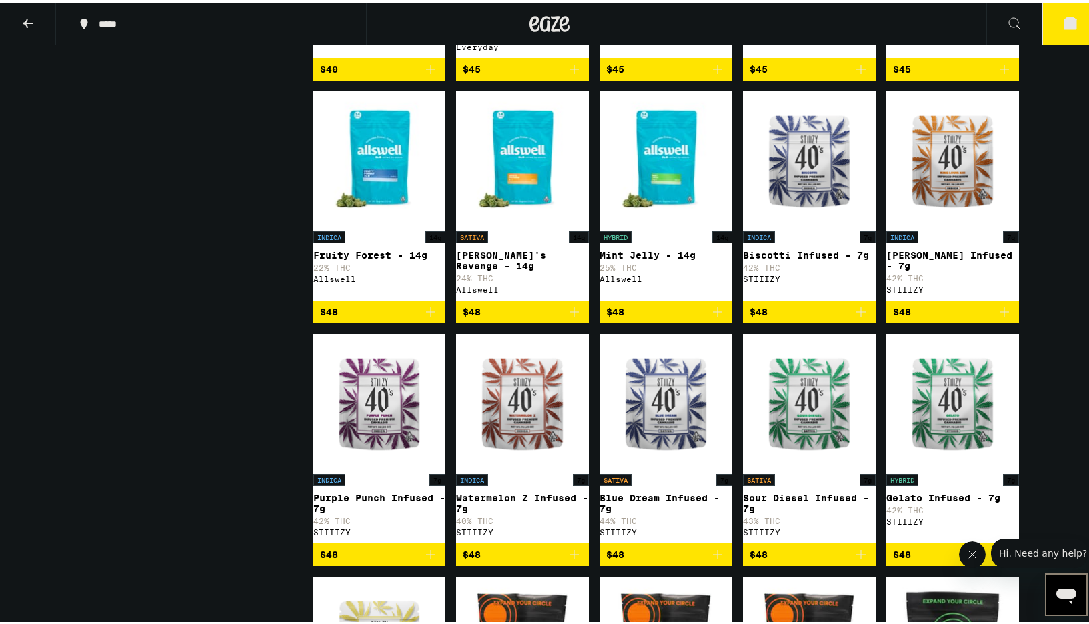
click at [660, 318] on span "$48" at bounding box center [665, 310] width 119 height 16
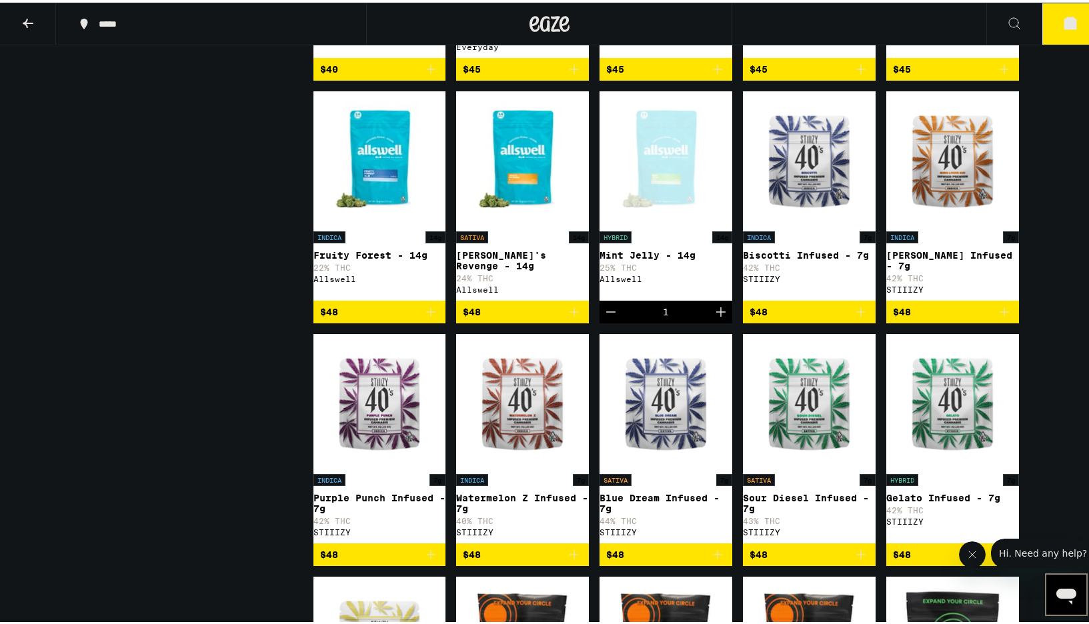
click at [1063, 10] on button "3" at bounding box center [1071, 21] width 56 height 41
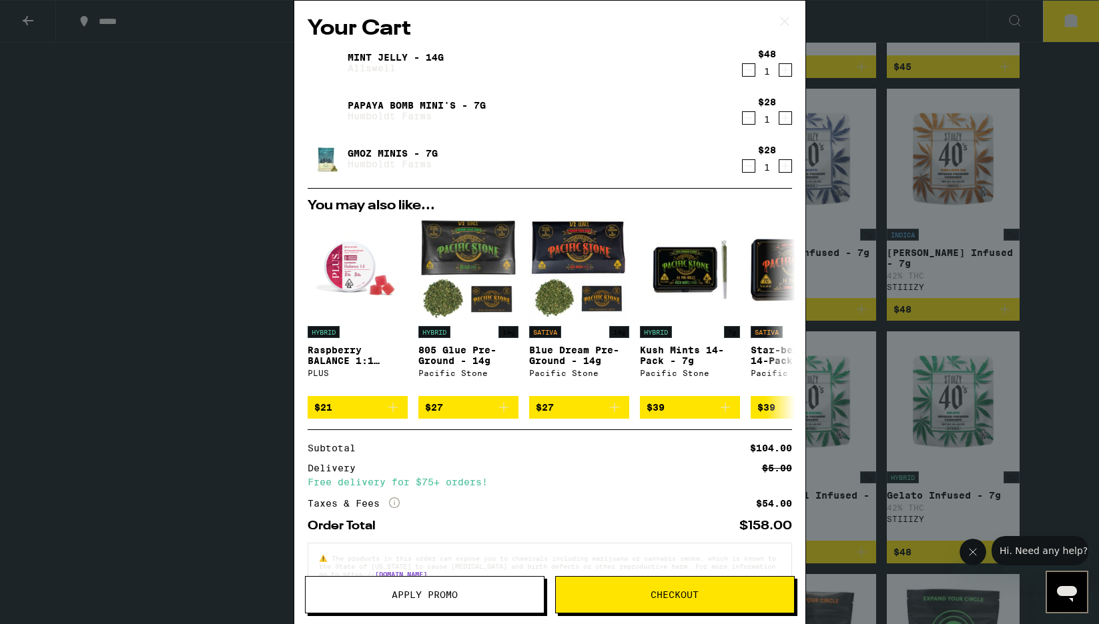
click at [784, 18] on icon at bounding box center [784, 21] width 20 height 20
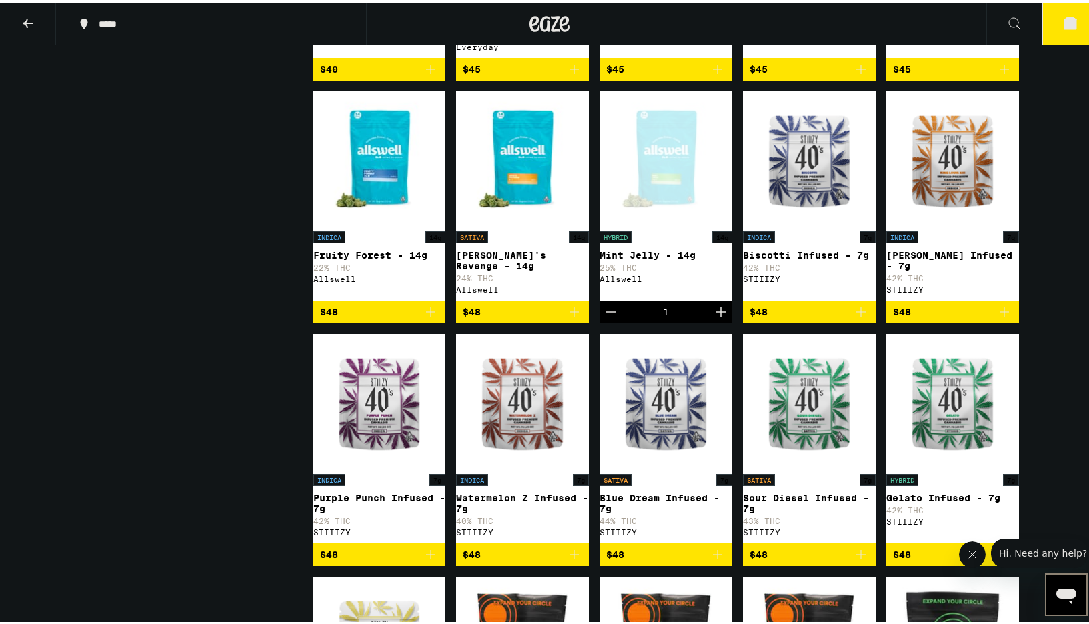
click at [1063, 24] on icon at bounding box center [1071, 21] width 16 height 16
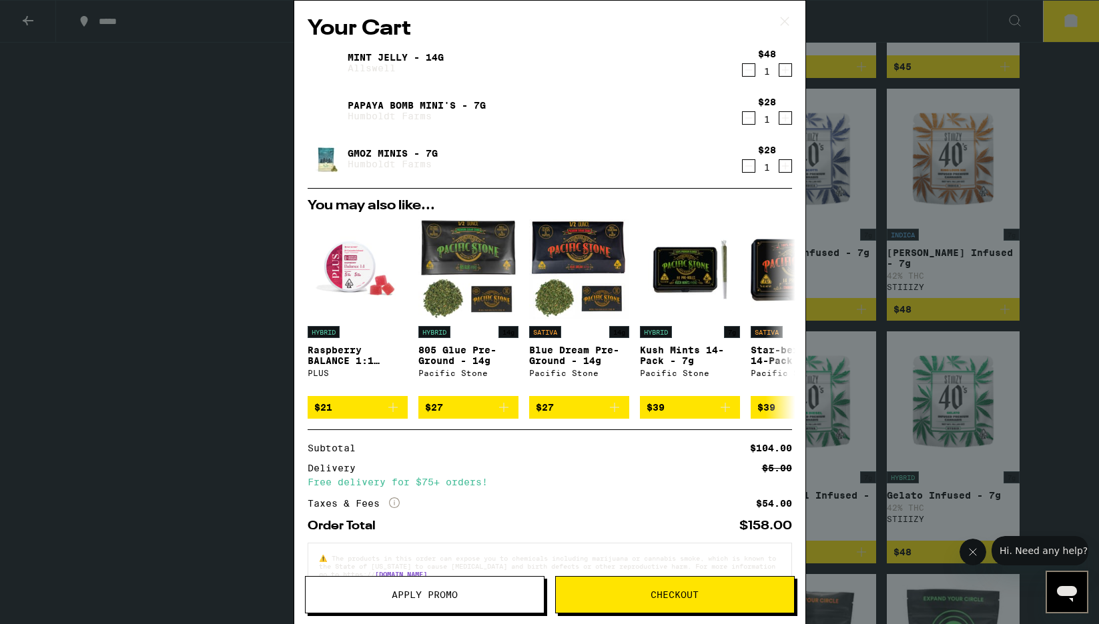
click at [324, 152] on img at bounding box center [326, 158] width 37 height 37
click at [790, 21] on icon at bounding box center [784, 21] width 20 height 20
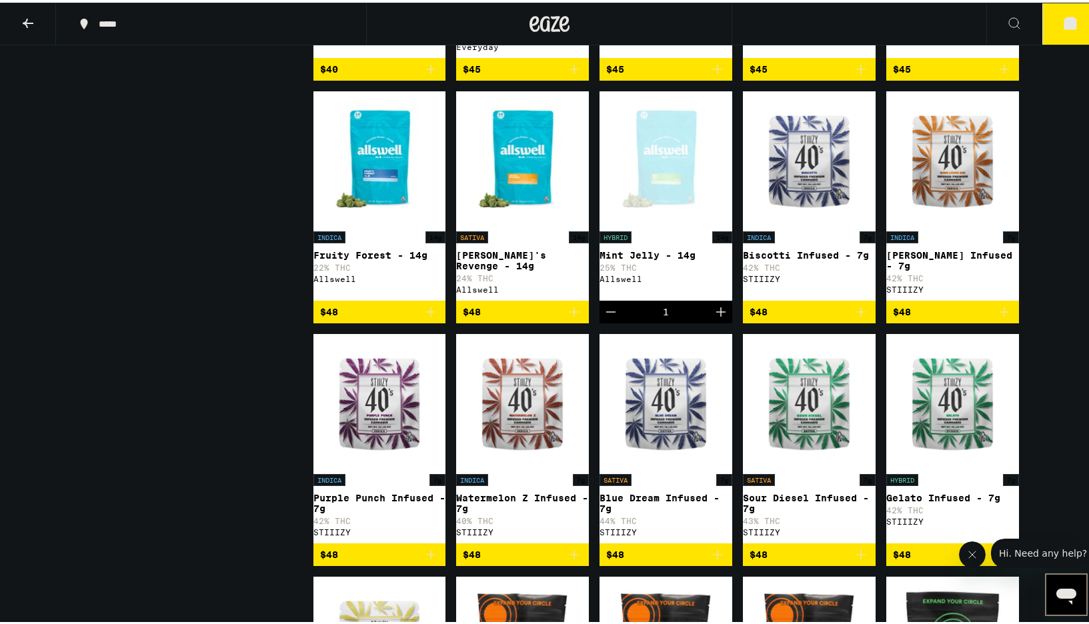
click at [508, 318] on span "$48" at bounding box center [522, 310] width 119 height 16
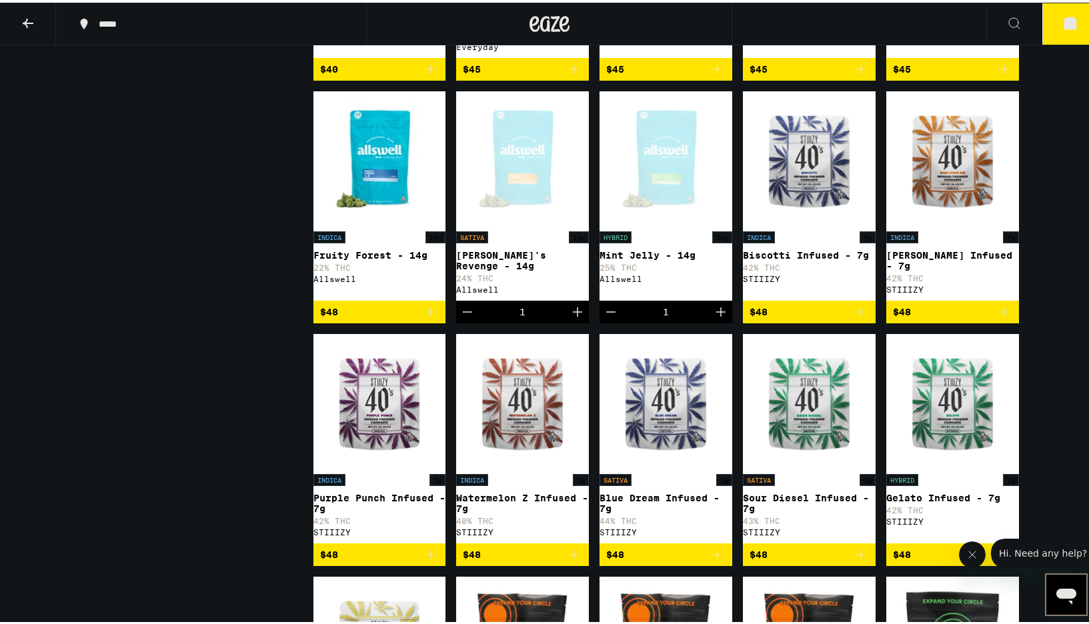
click at [1053, 25] on button "4" at bounding box center [1071, 21] width 56 height 41
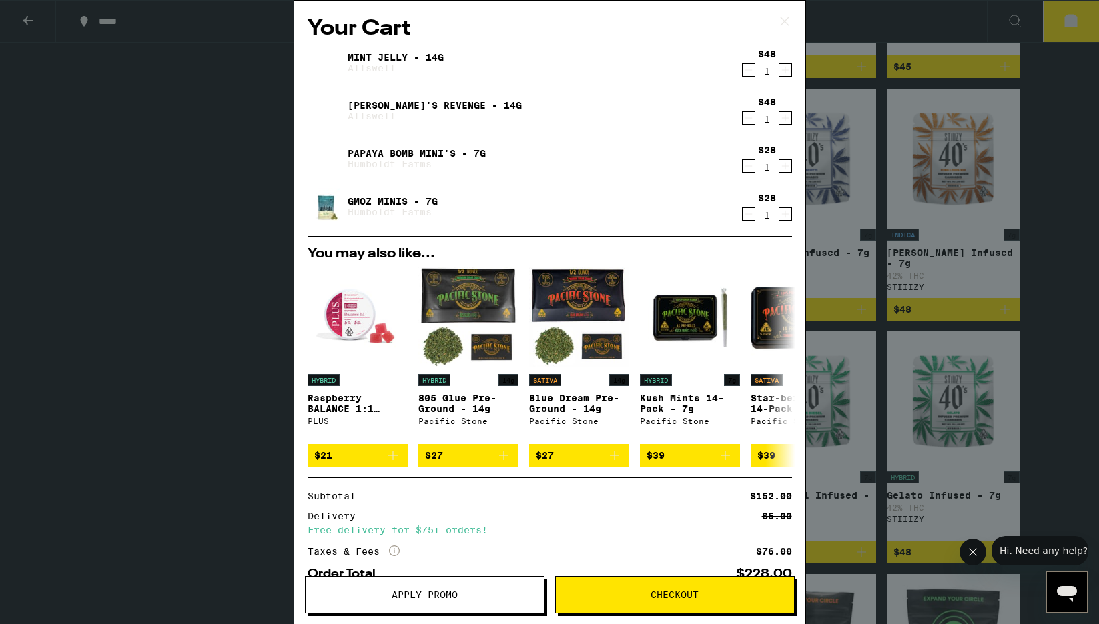
click at [1057, 101] on div "Your Cart Mint Jelly - 14g Allswell $48 1 [PERSON_NAME]'s Revenge - 14g Allswel…" at bounding box center [549, 312] width 1099 height 624
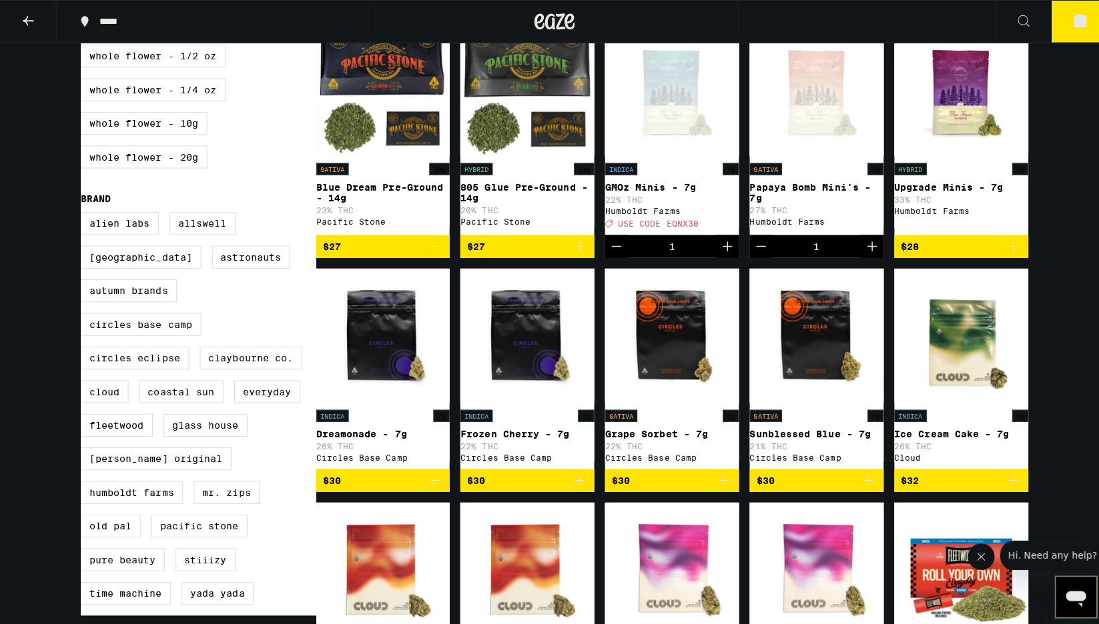
scroll to position [414, 0]
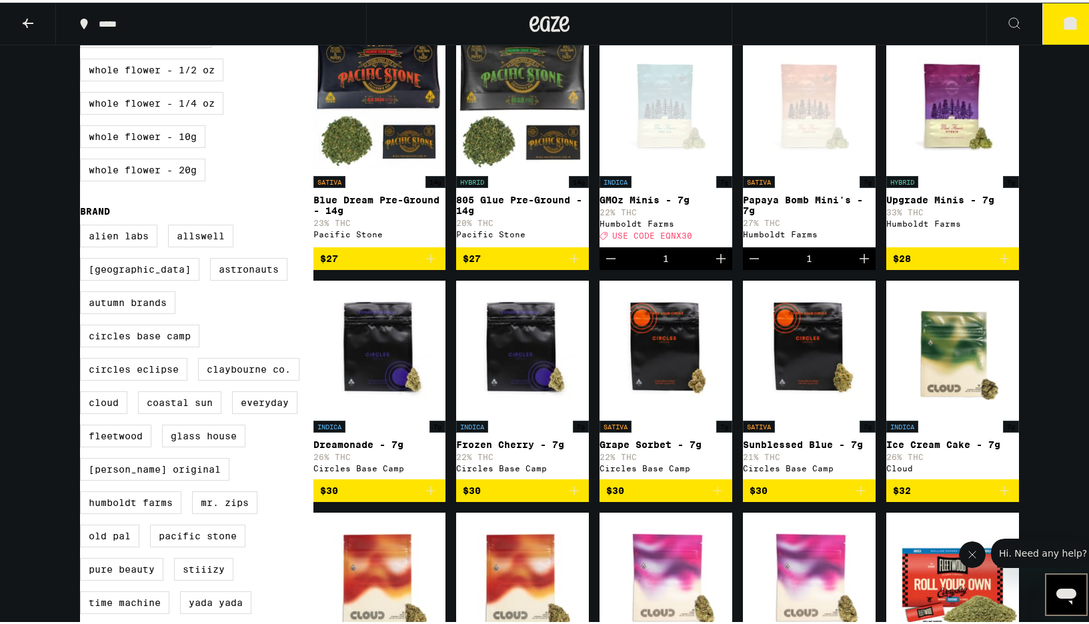
click at [760, 267] on button "Decrement" at bounding box center [754, 256] width 23 height 23
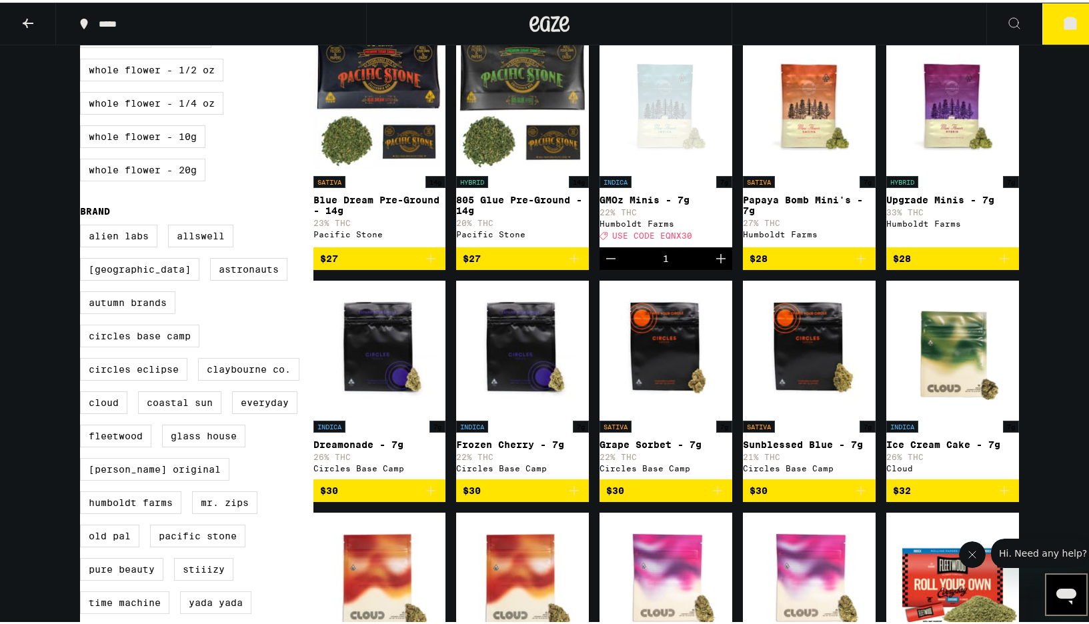
click at [1047, 26] on button "3" at bounding box center [1071, 21] width 56 height 41
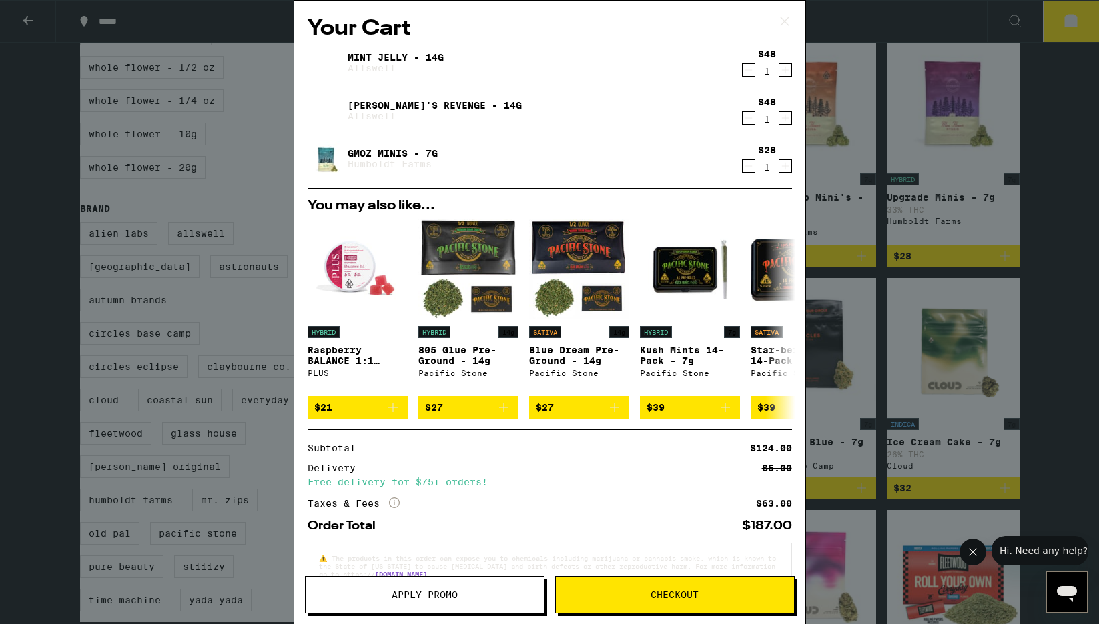
click at [742, 165] on icon "Decrement" at bounding box center [748, 166] width 12 height 16
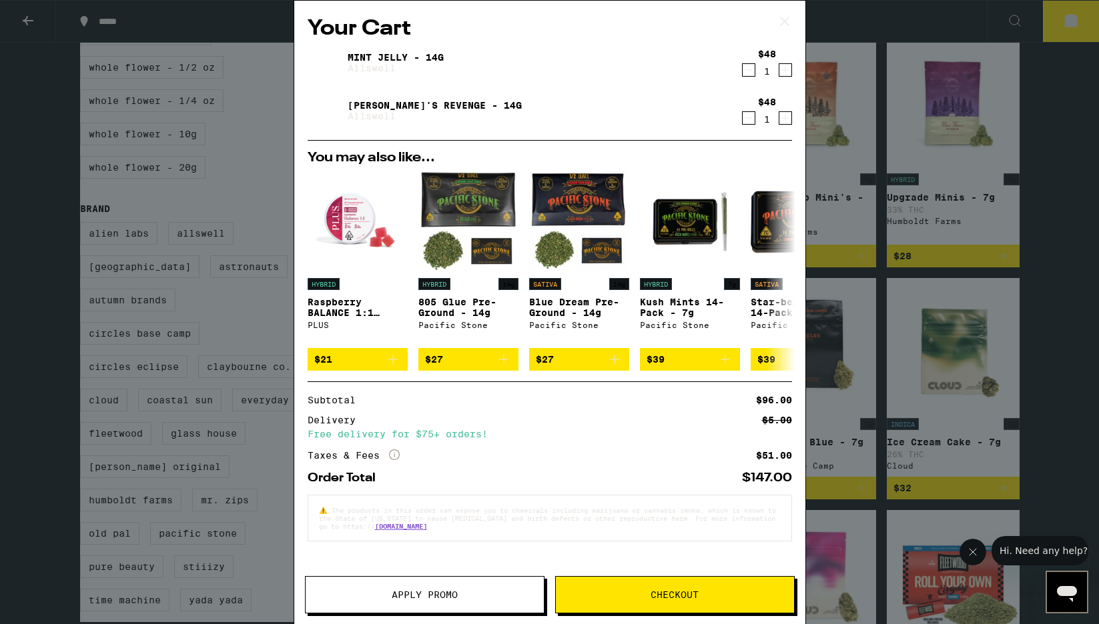
click at [775, 16] on icon at bounding box center [784, 21] width 20 height 20
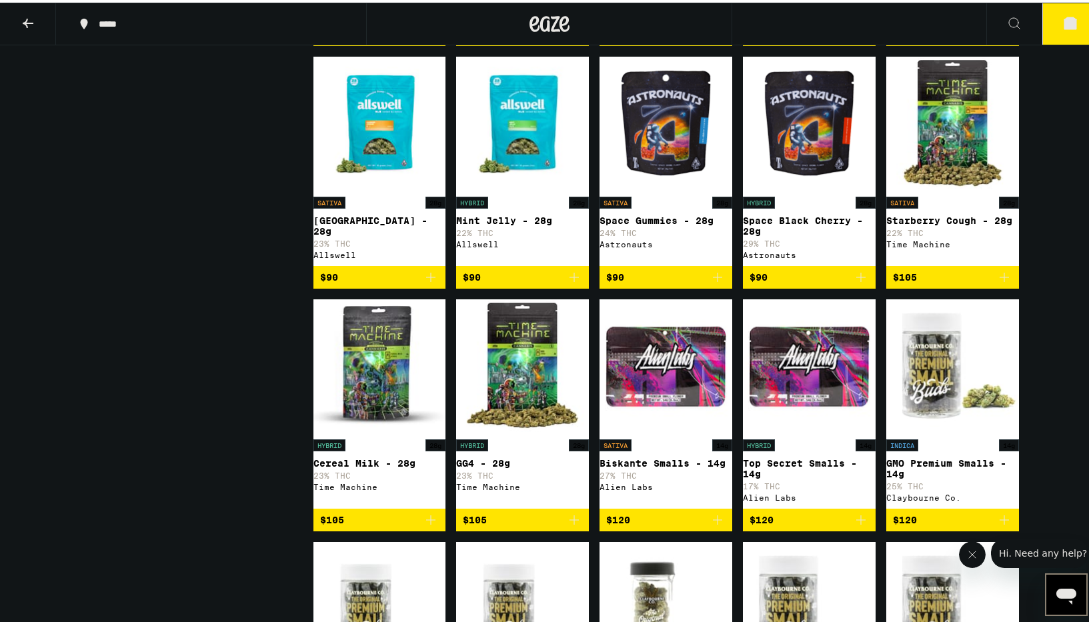
scroll to position [4193, 0]
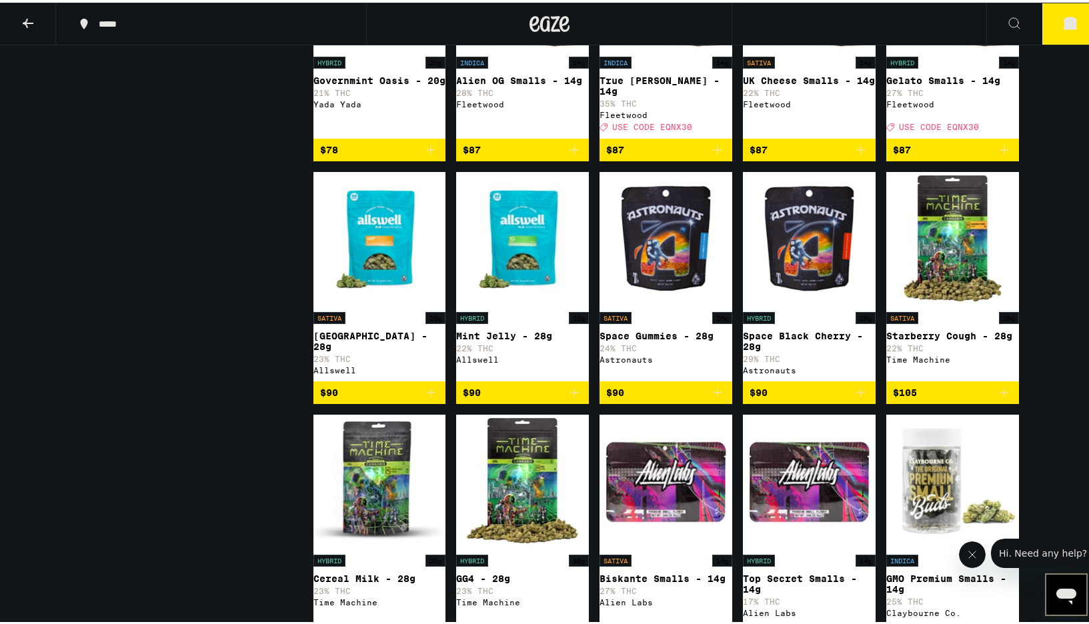
click at [1077, 14] on button "2" at bounding box center [1071, 21] width 56 height 41
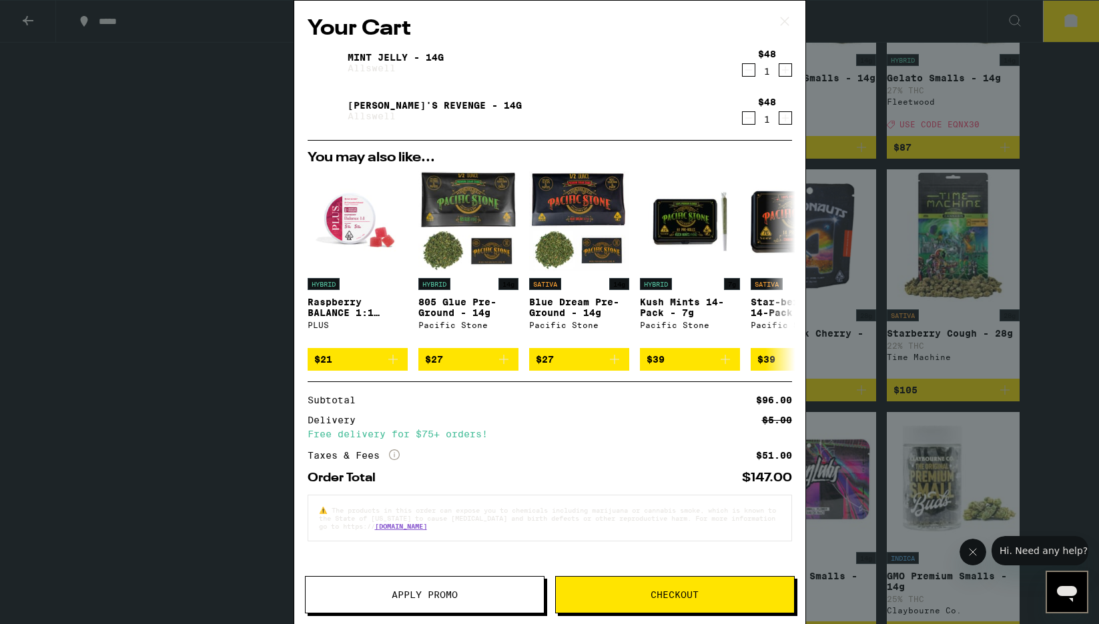
click at [784, 19] on icon at bounding box center [784, 21] width 20 height 20
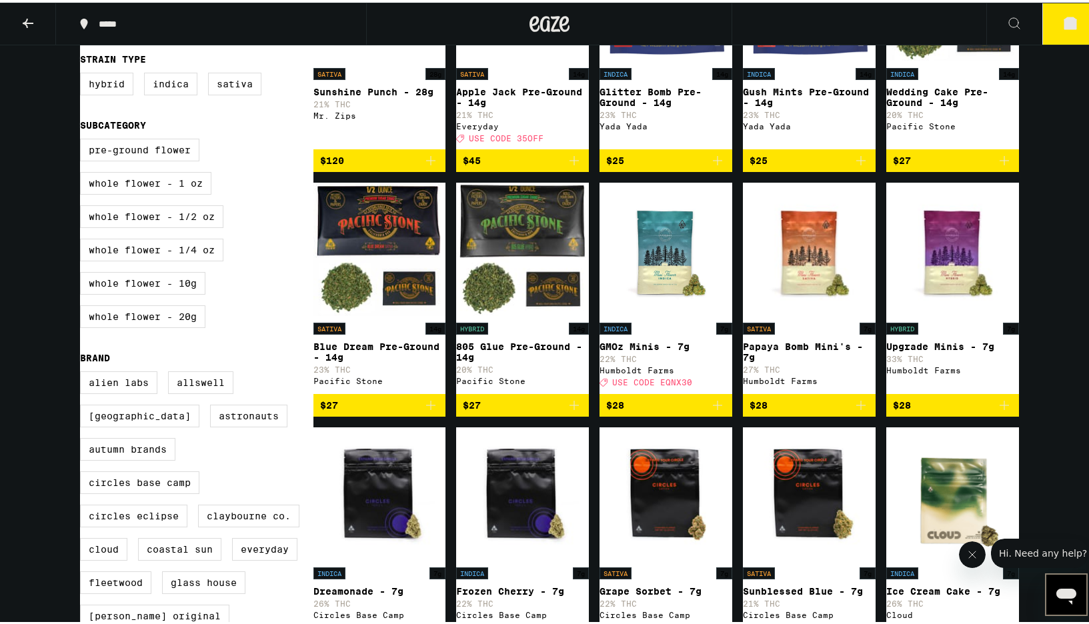
scroll to position [387, 0]
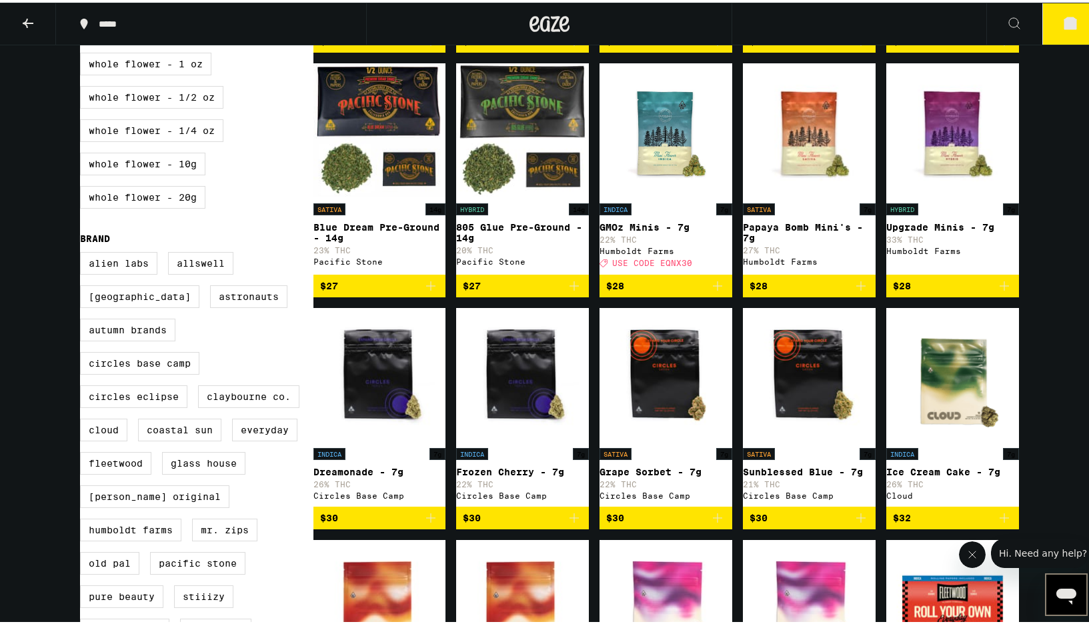
click at [719, 292] on icon "Add to bag" at bounding box center [718, 283] width 16 height 16
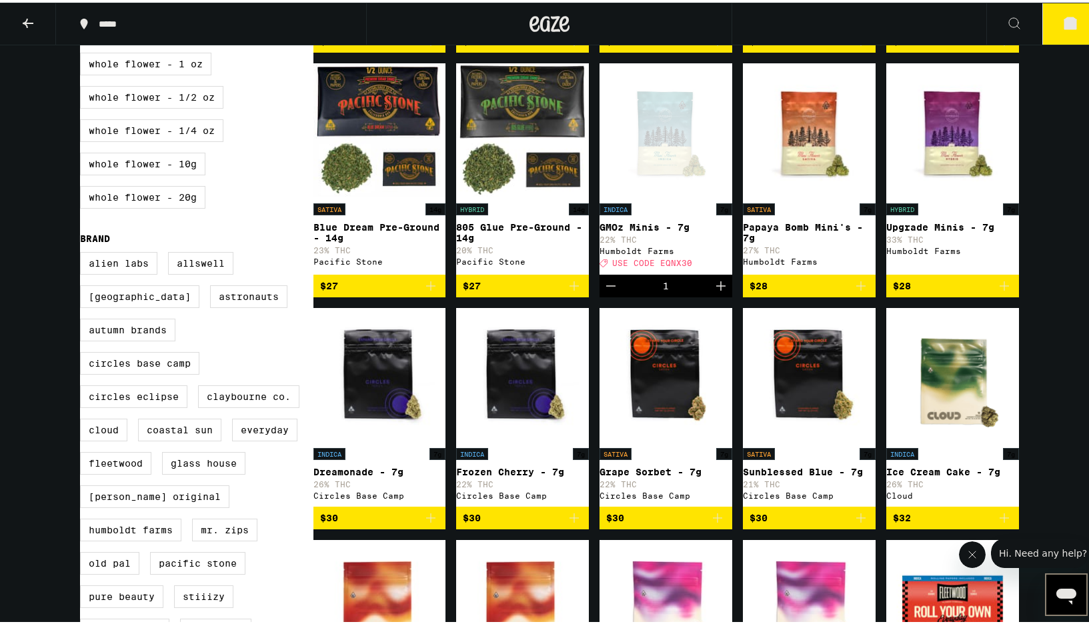
scroll to position [0, 0]
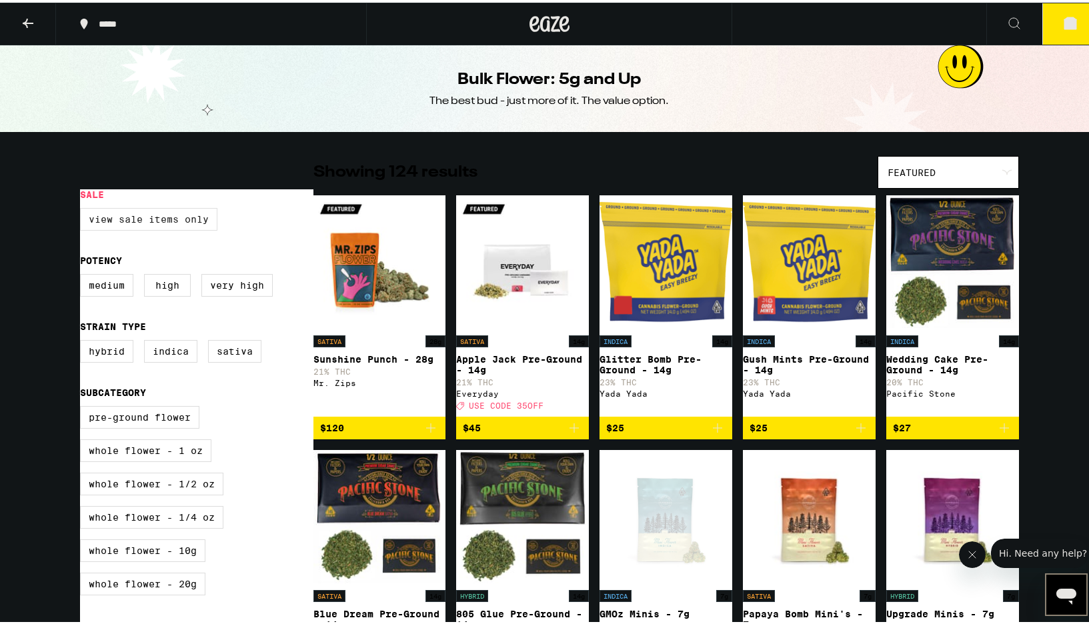
click at [174, 219] on label "View Sale Items Only" at bounding box center [148, 216] width 137 height 23
click at [83, 208] on input "View Sale Items Only" at bounding box center [83, 207] width 1 height 1
checkbox input "true"
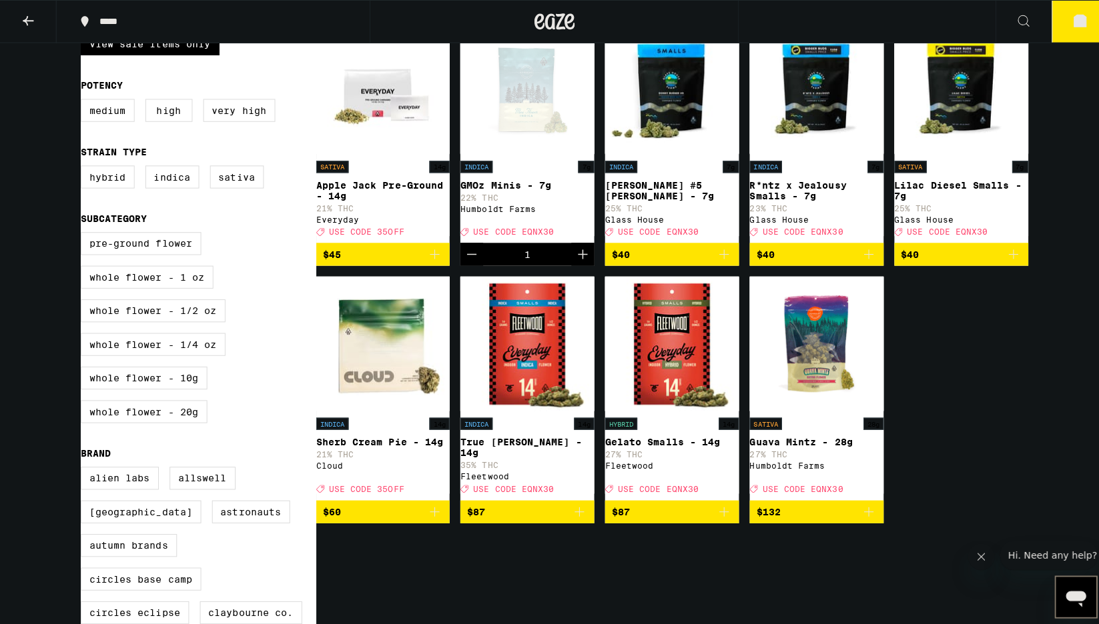
scroll to position [154, 0]
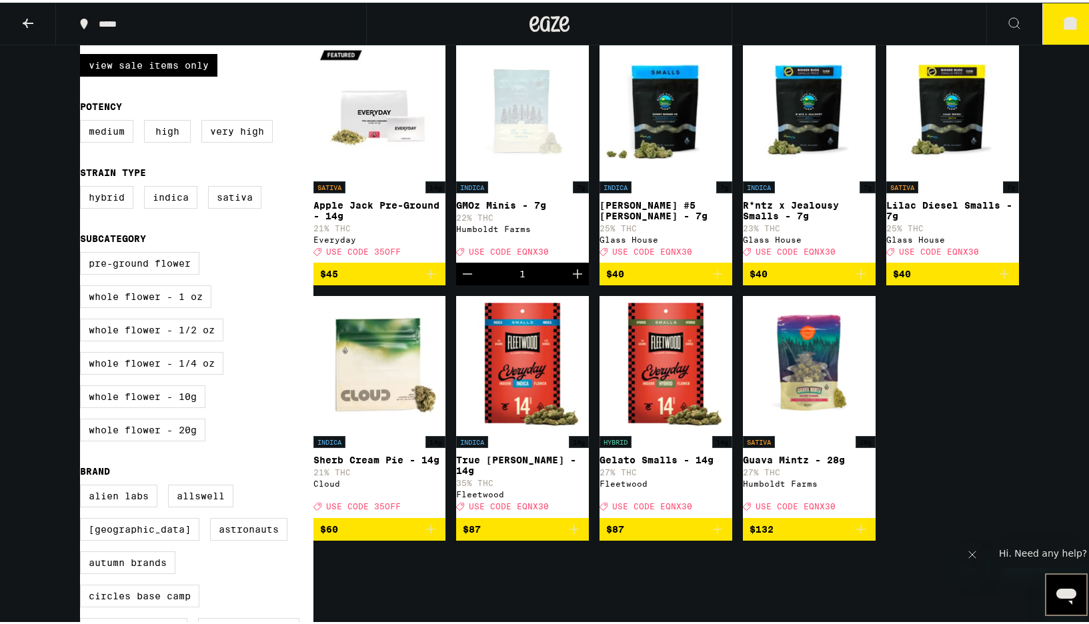
click at [1077, 2] on button "3" at bounding box center [1071, 21] width 56 height 41
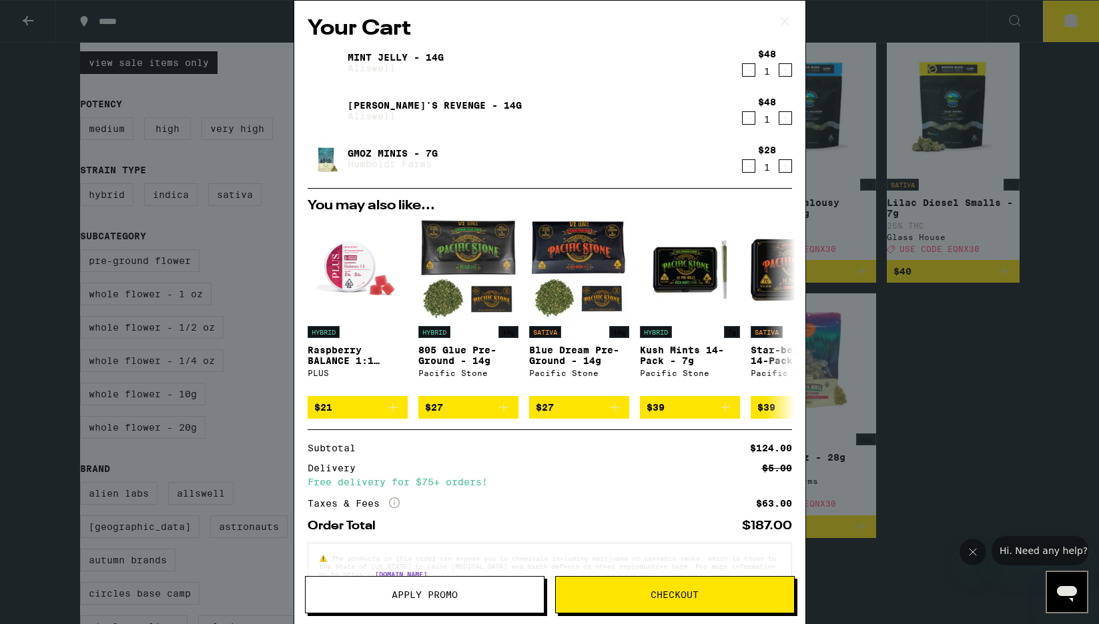
click at [787, 17] on icon at bounding box center [784, 21] width 20 height 20
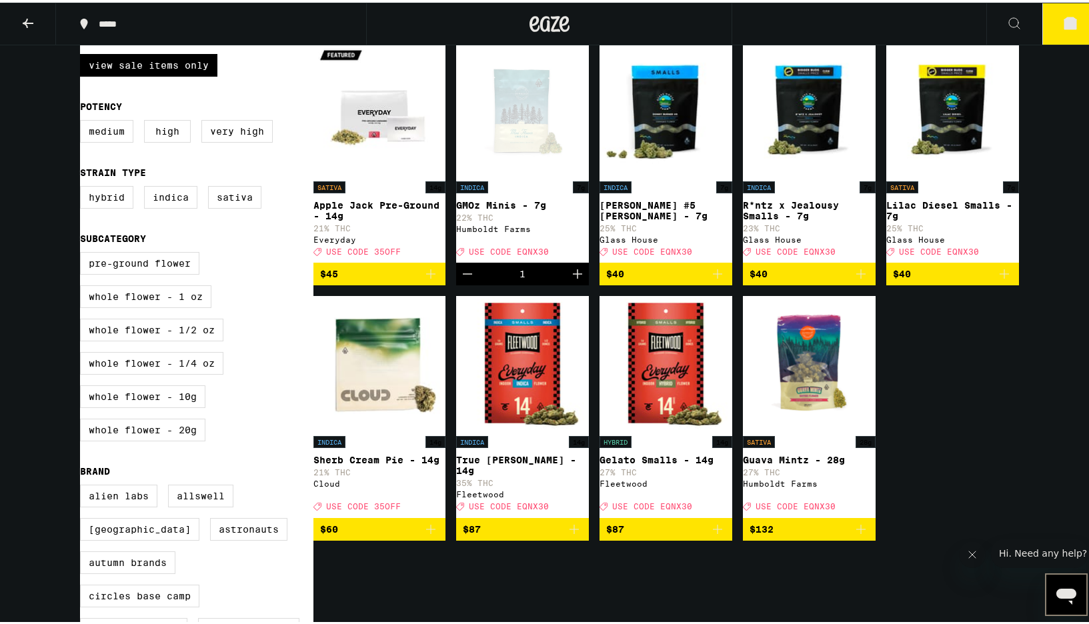
click at [1067, 33] on button "3" at bounding box center [1071, 21] width 56 height 41
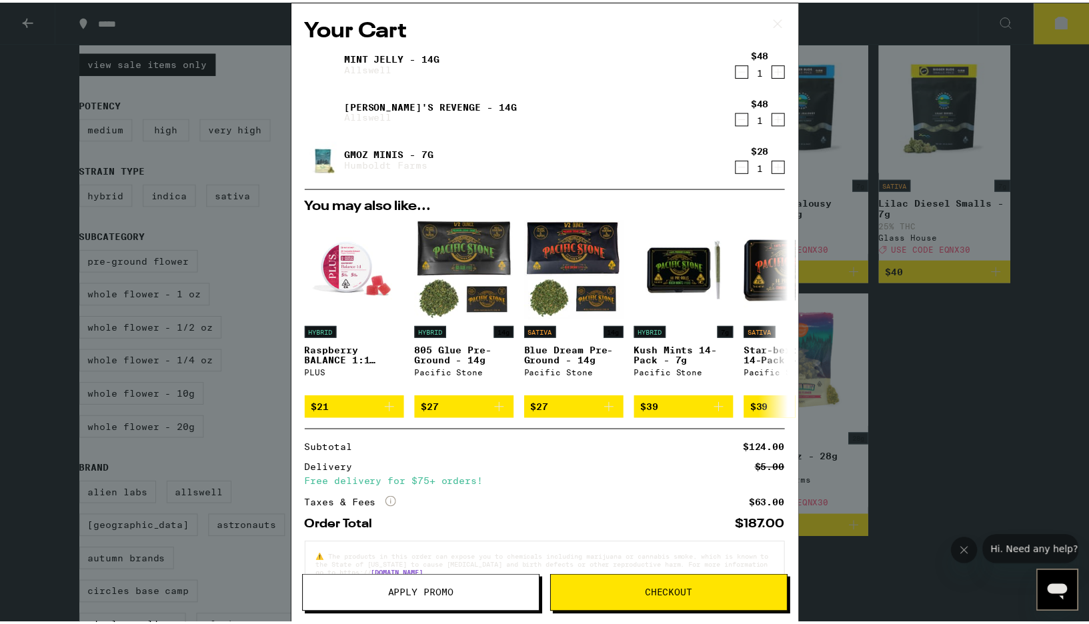
scroll to position [39, 0]
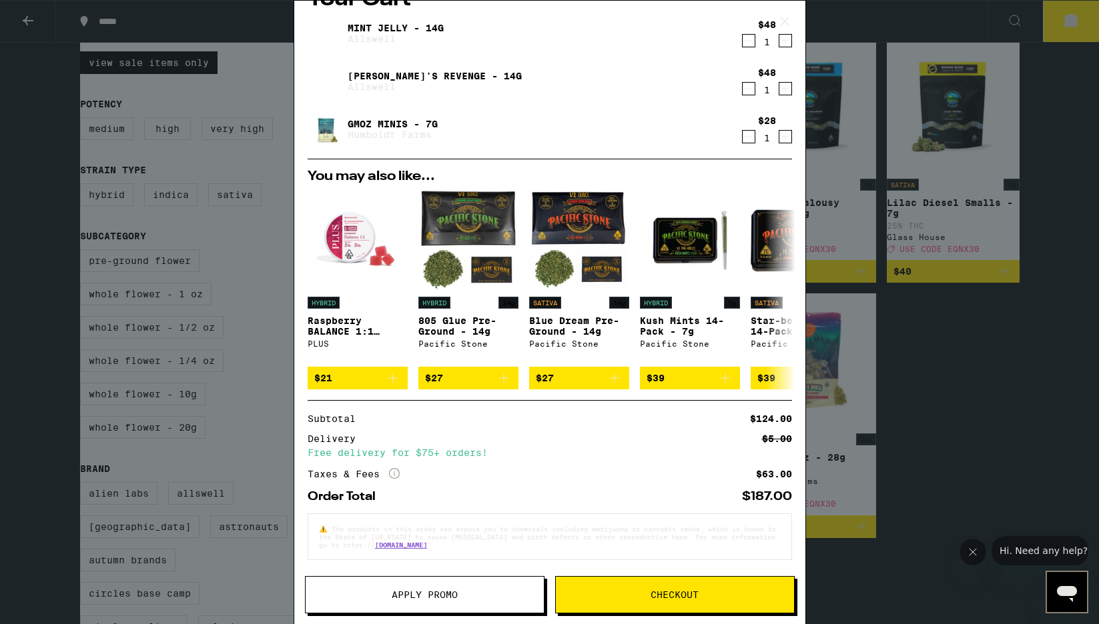
click at [455, 588] on button "Apply Promo" at bounding box center [424, 594] width 239 height 37
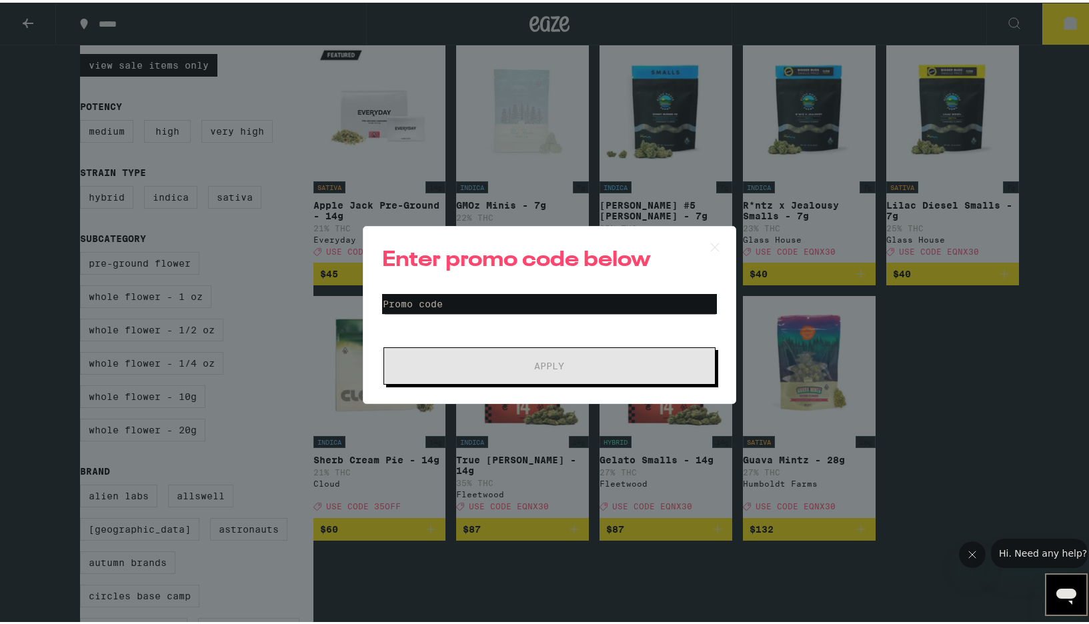
click at [431, 288] on div "Enter promo code below Promo Code Apply" at bounding box center [550, 312] width 374 height 178
click at [432, 298] on input "Promo Code" at bounding box center [549, 302] width 335 height 20
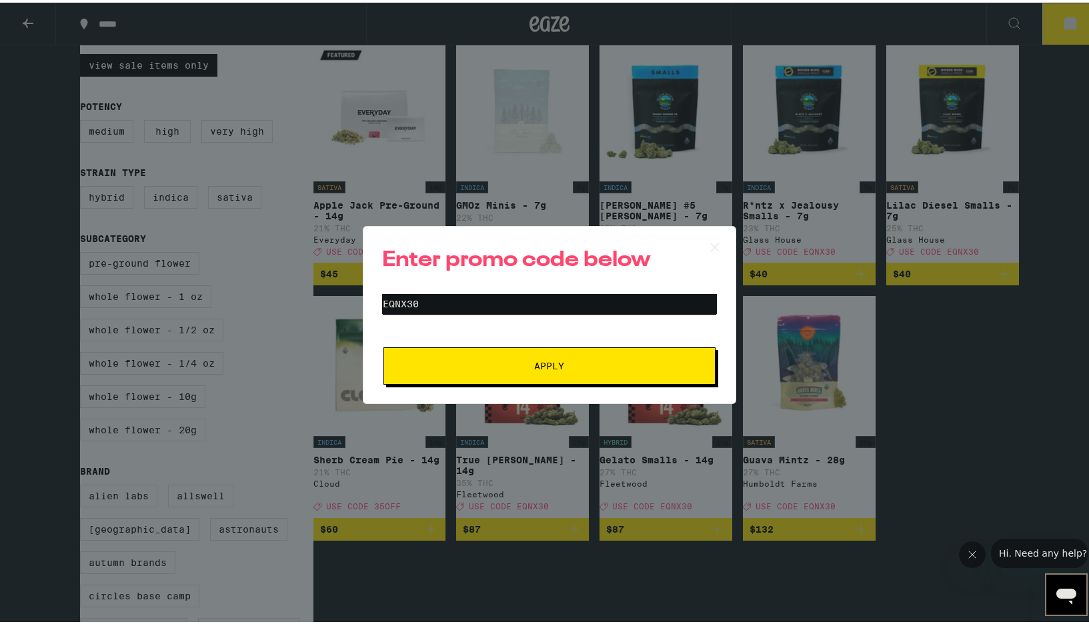
type input "eqnx30"
click at [544, 363] on button "Apply" at bounding box center [550, 363] width 332 height 37
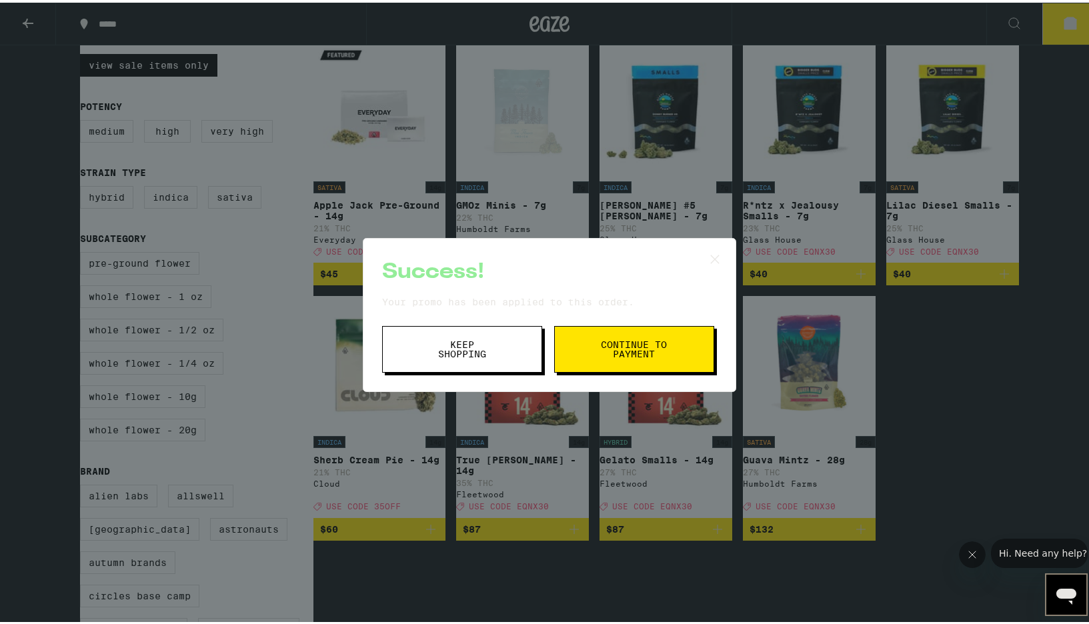
click at [600, 345] on span "Continue to payment" at bounding box center [634, 347] width 68 height 19
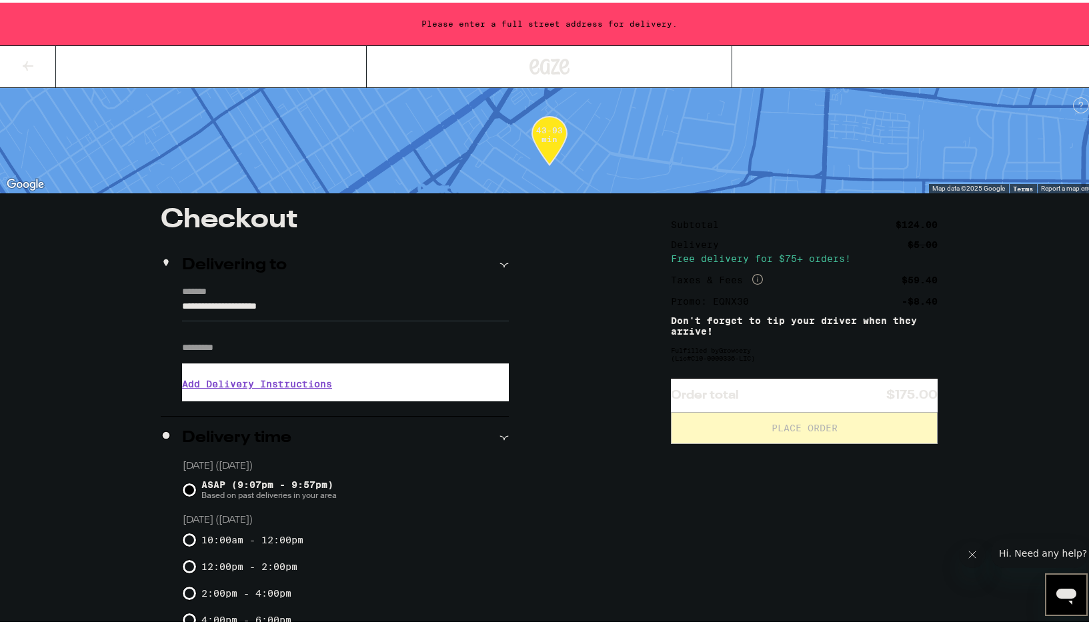
click at [27, 65] on icon at bounding box center [28, 63] width 16 height 16
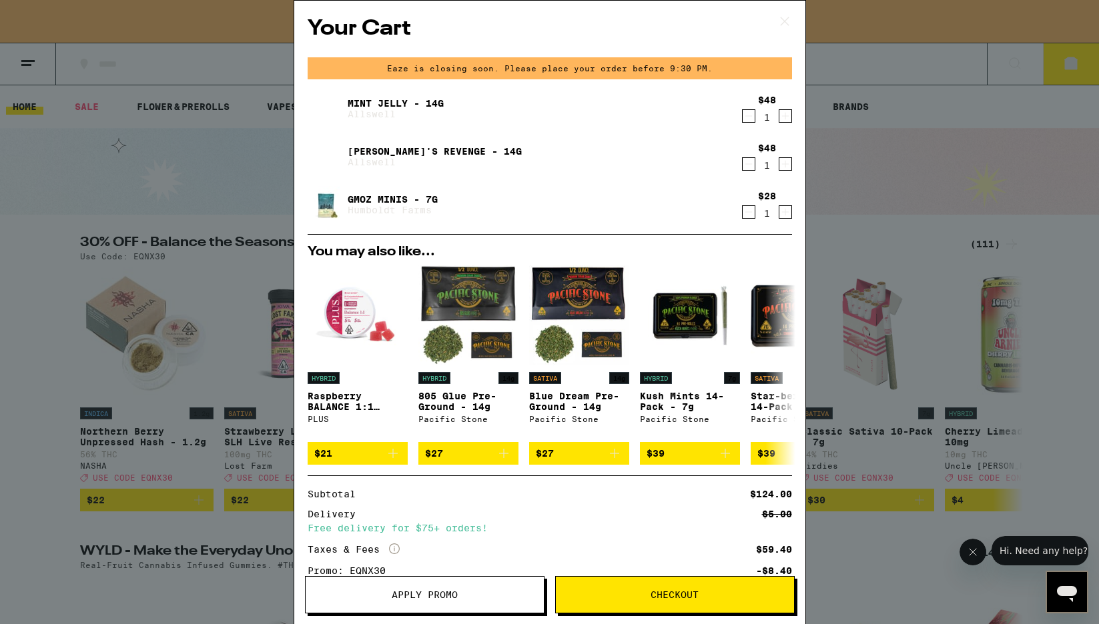
click at [742, 166] on icon "Decrement" at bounding box center [748, 164] width 12 height 16
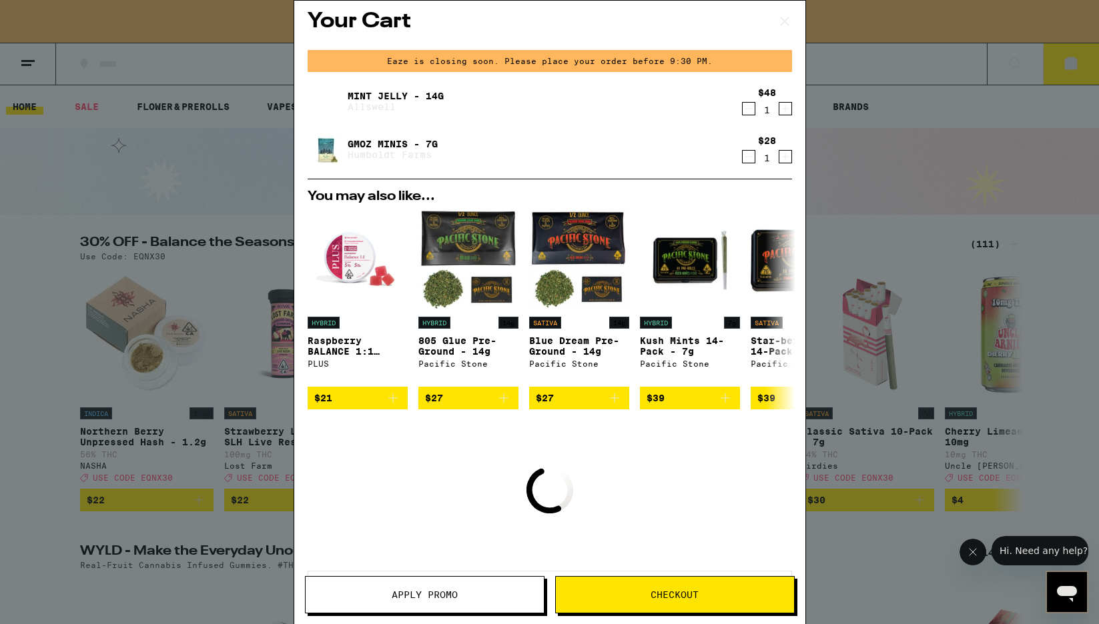
scroll to position [14, 0]
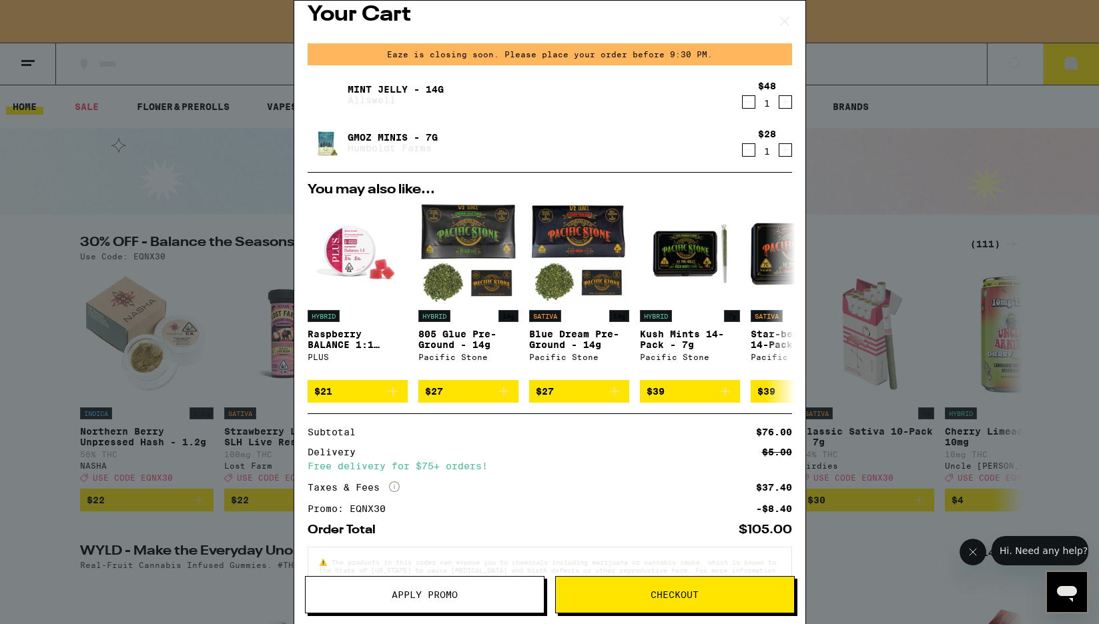
click at [373, 91] on link "Mint Jelly - 14g" at bounding box center [396, 89] width 96 height 11
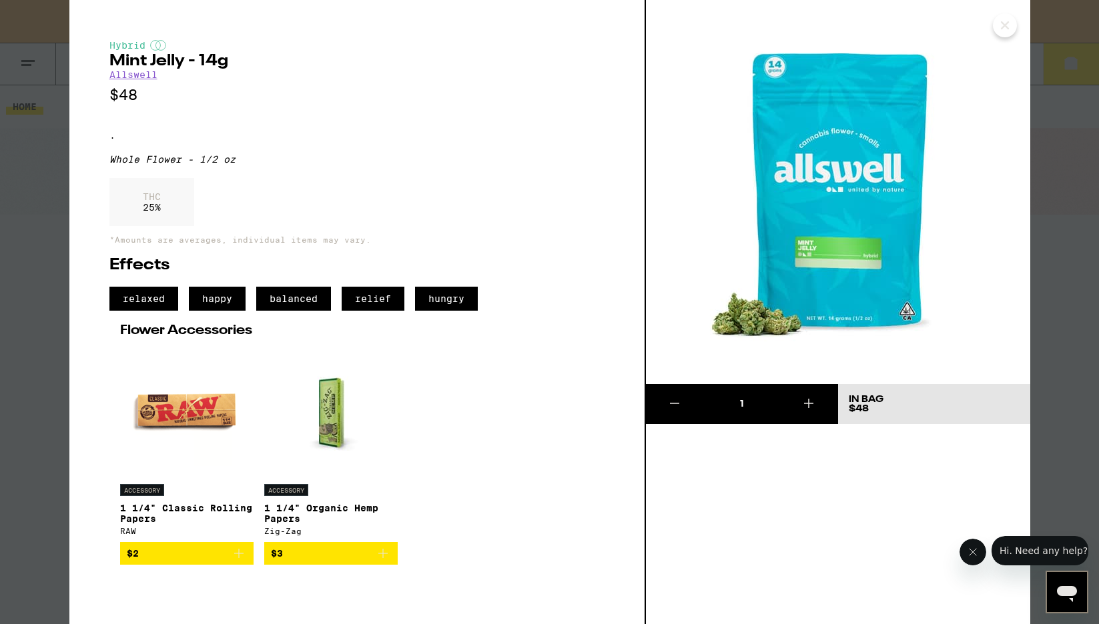
click at [1003, 19] on icon "Close" at bounding box center [1005, 25] width 16 height 20
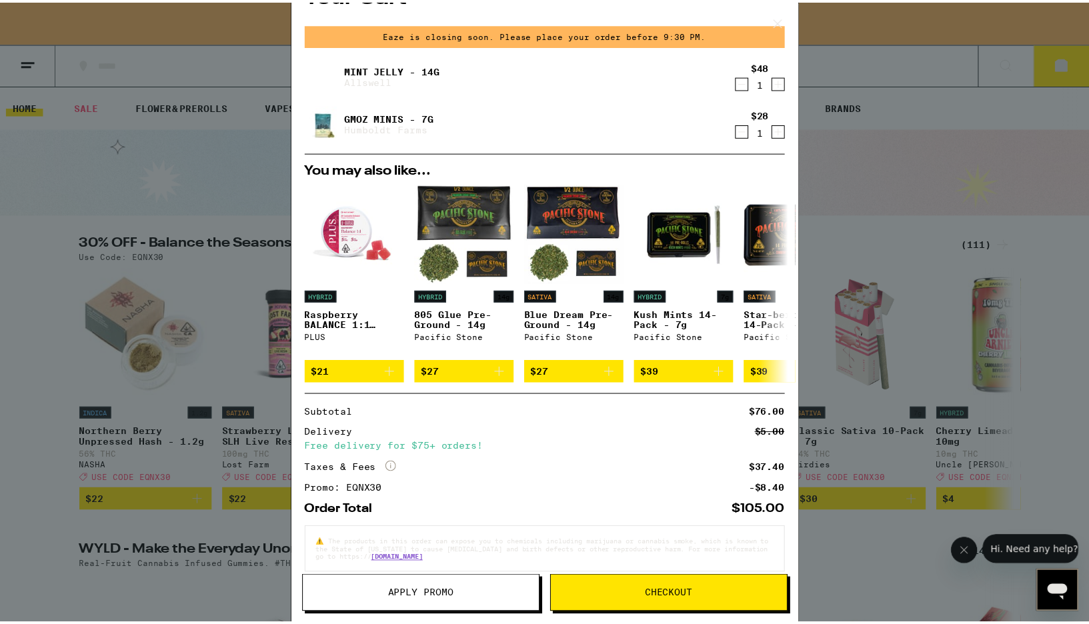
scroll to position [57, 0]
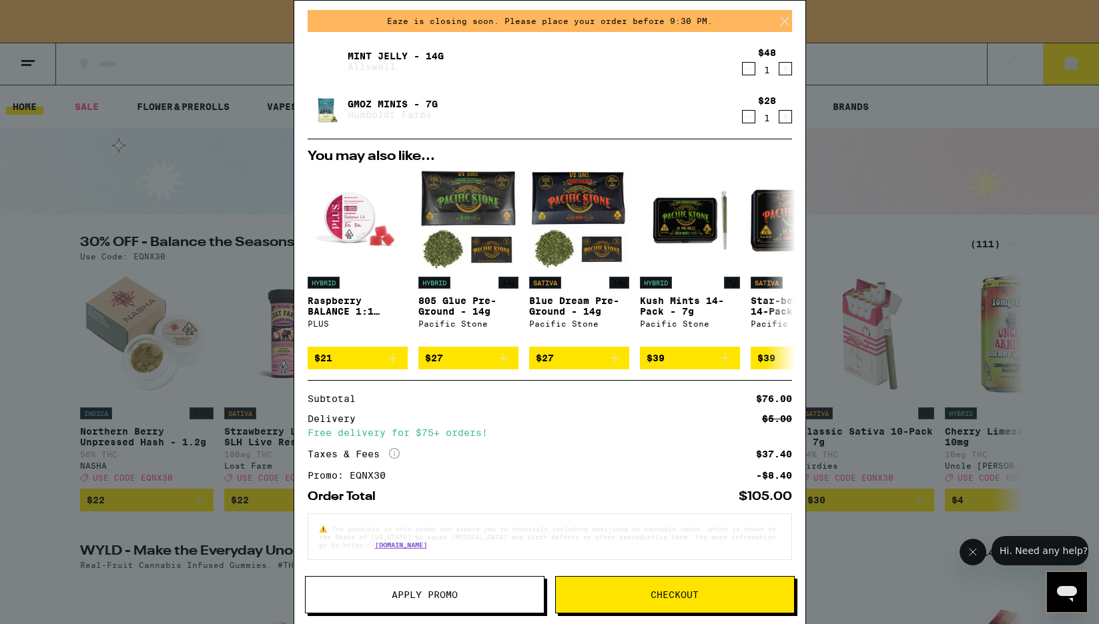
click at [689, 586] on button "Checkout" at bounding box center [674, 594] width 239 height 37
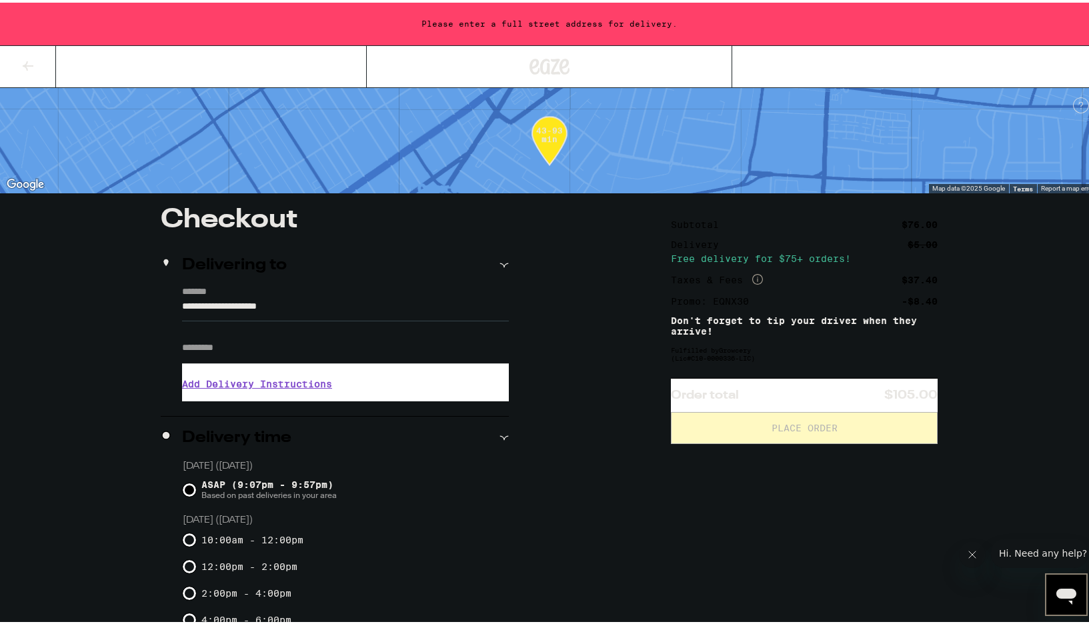
click at [252, 347] on input "Apt/Suite" at bounding box center [345, 346] width 327 height 32
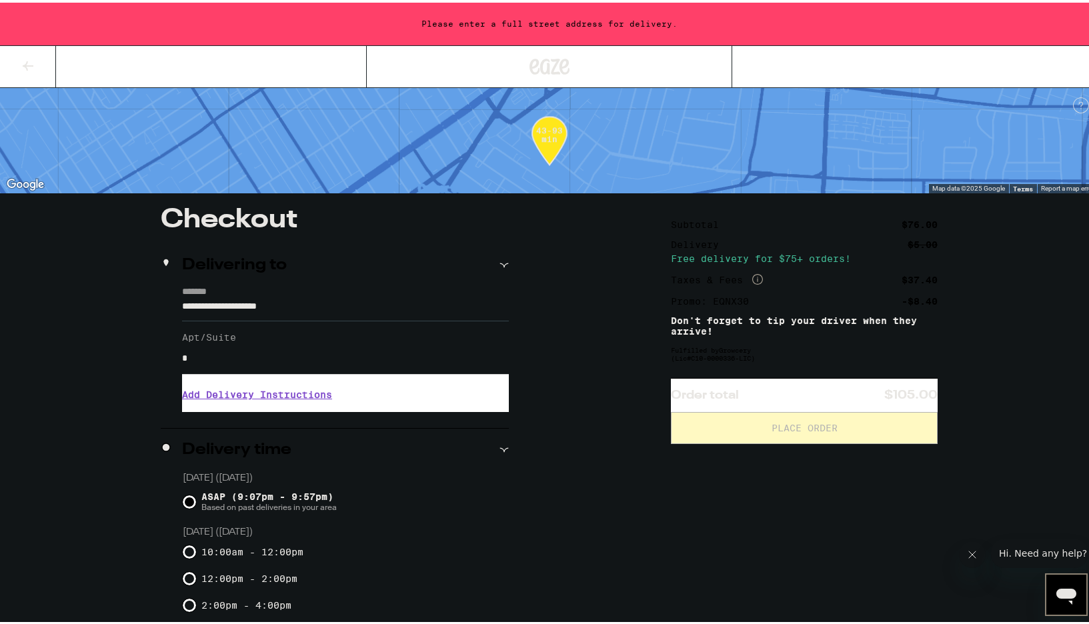
type input "*"
click at [282, 295] on label "*******" at bounding box center [345, 290] width 327 height 12
click at [282, 296] on input "**********" at bounding box center [345, 307] width 327 height 23
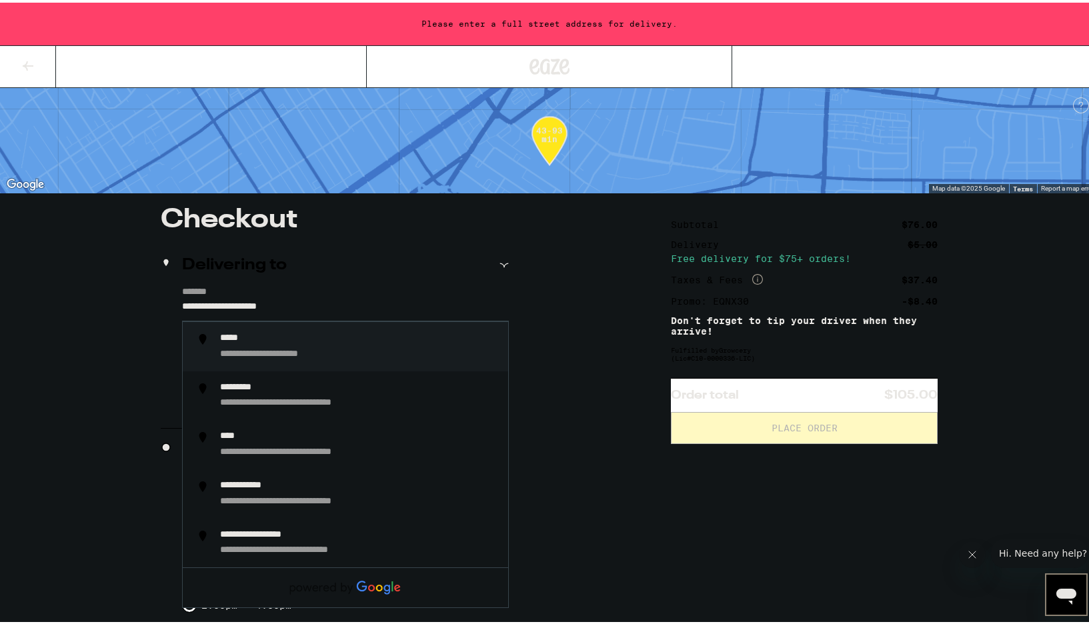
click at [182, 304] on input "**********" at bounding box center [345, 307] width 327 height 23
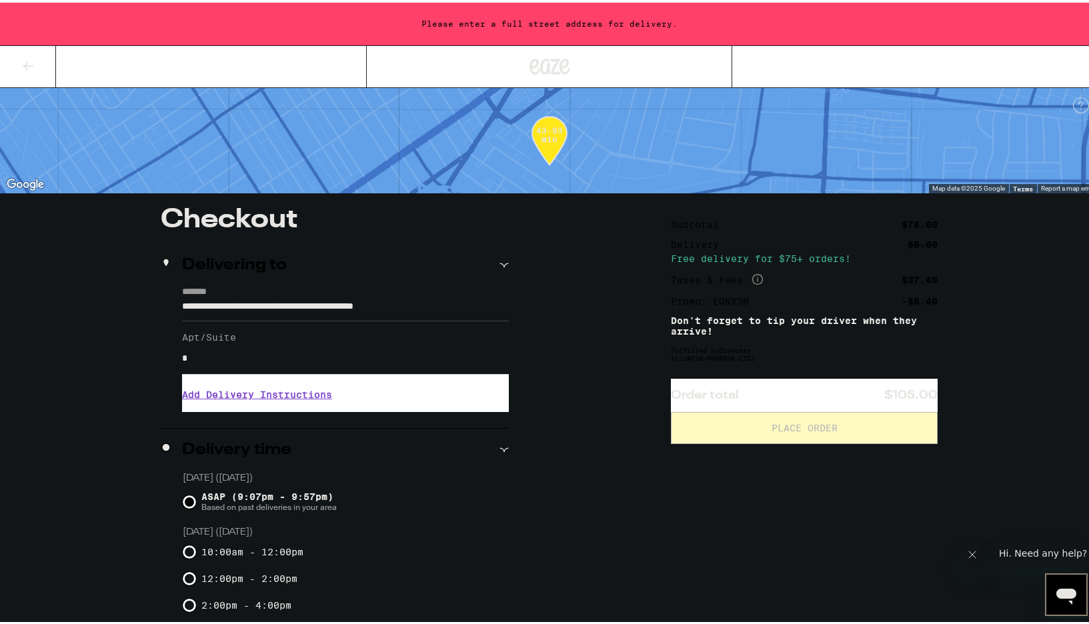
type input "**********"
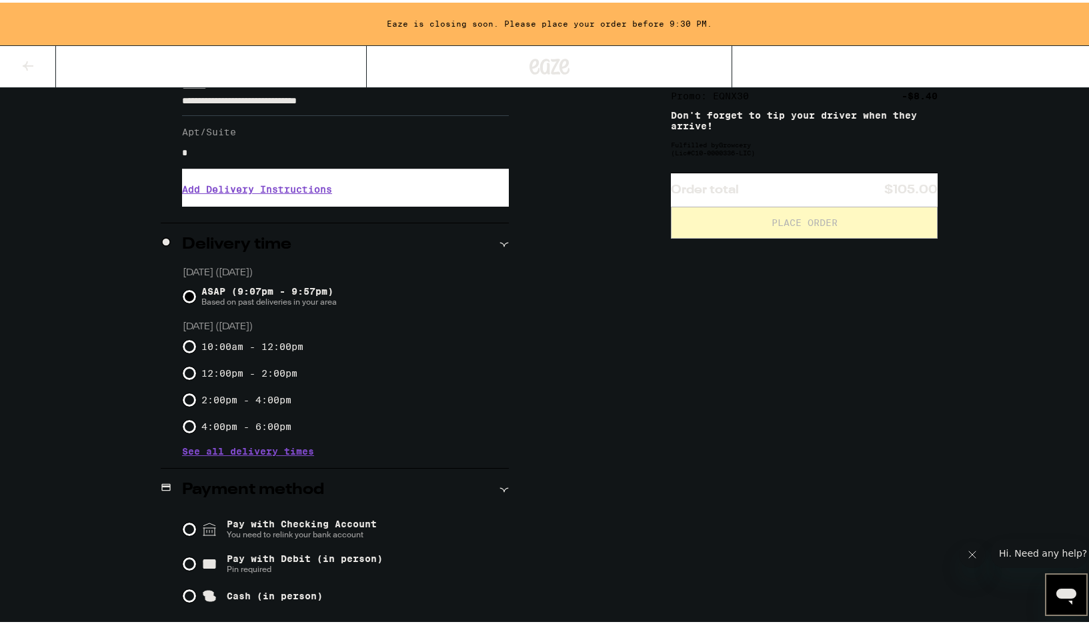
scroll to position [296, 0]
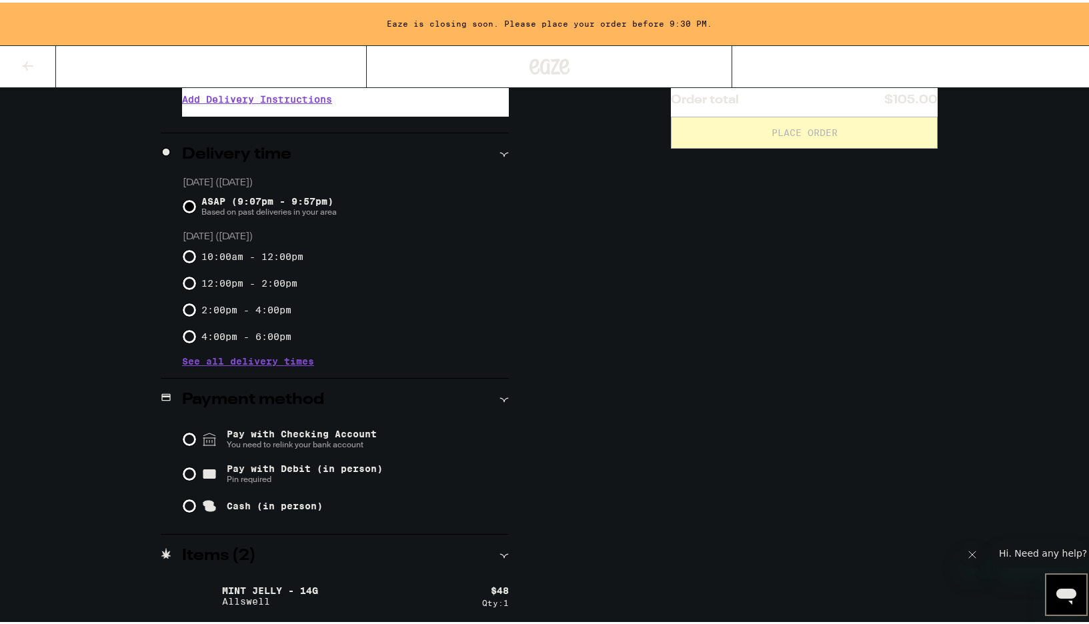
click at [235, 468] on span "Pay with Debit (in person)" at bounding box center [305, 466] width 156 height 11
click at [196, 468] on input "Pay with Debit (in person) Pin required" at bounding box center [189, 471] width 13 height 13
radio input "true"
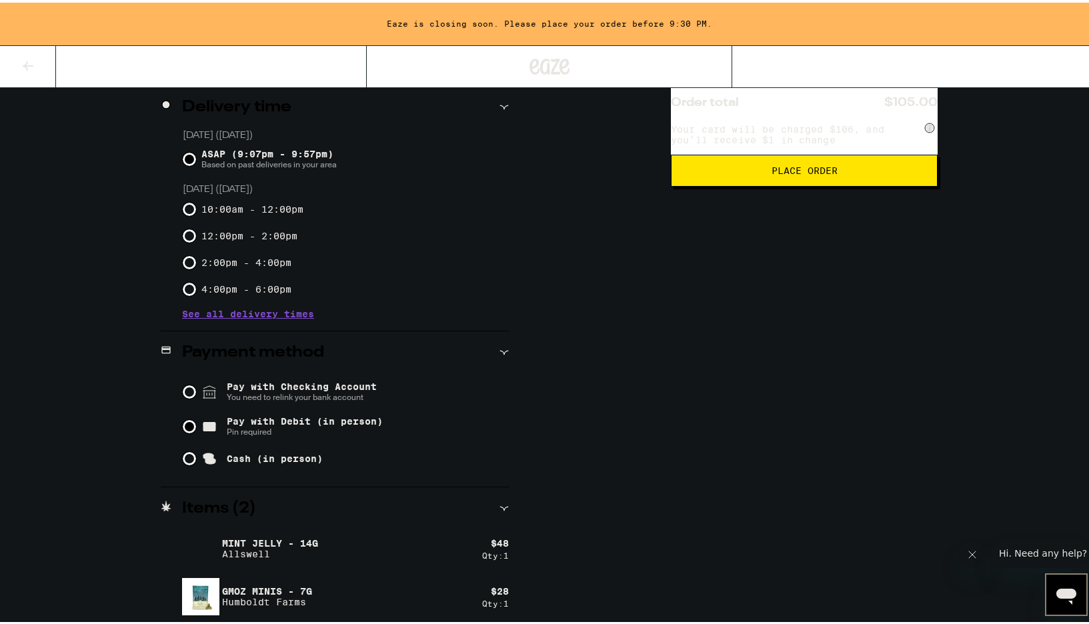
scroll to position [0, 0]
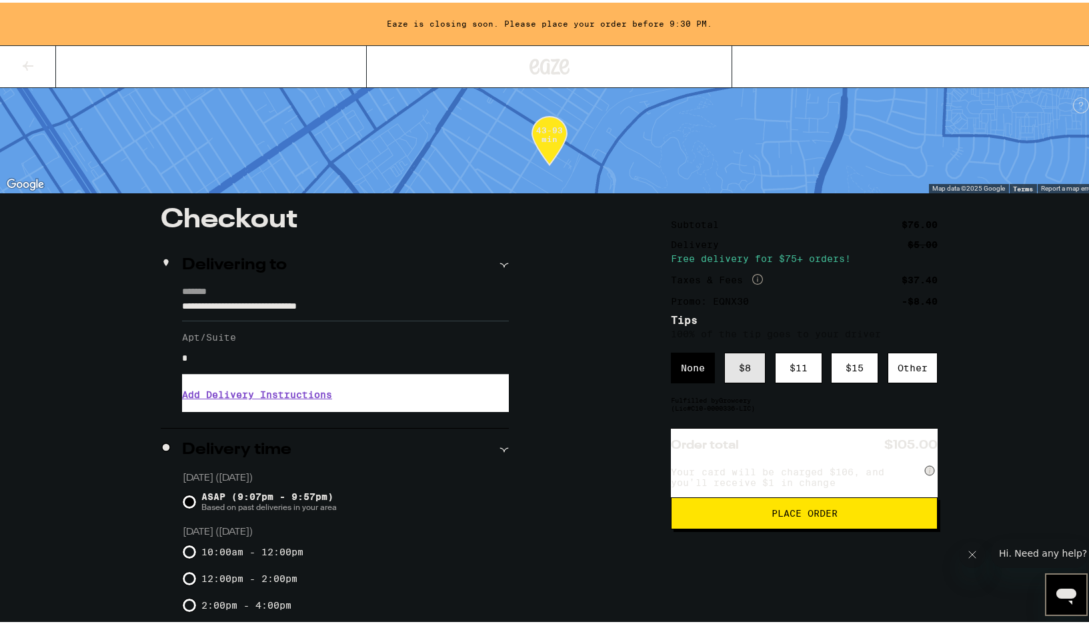
click at [744, 371] on div "$ 8" at bounding box center [744, 365] width 41 height 31
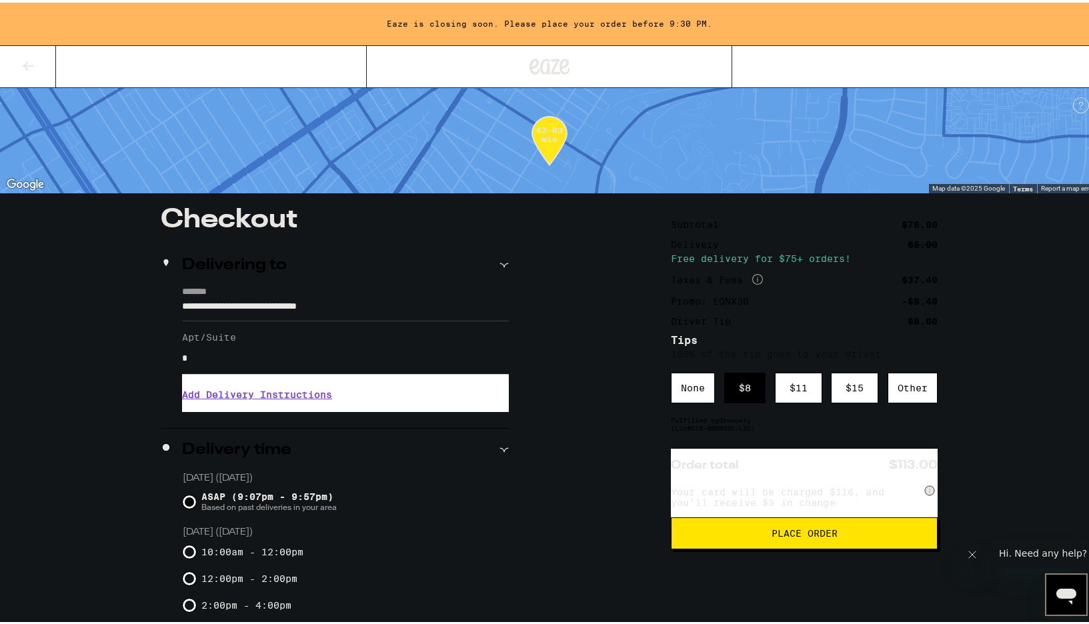
click at [812, 547] on button "Place Order" at bounding box center [804, 531] width 267 height 32
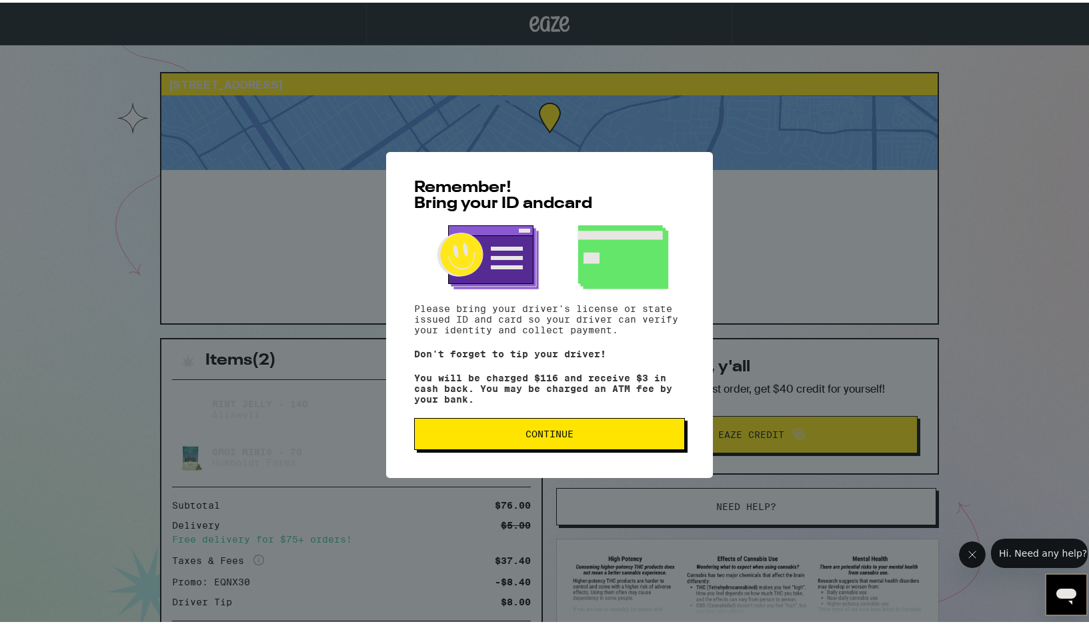
click at [586, 436] on span "Continue" at bounding box center [550, 431] width 248 height 9
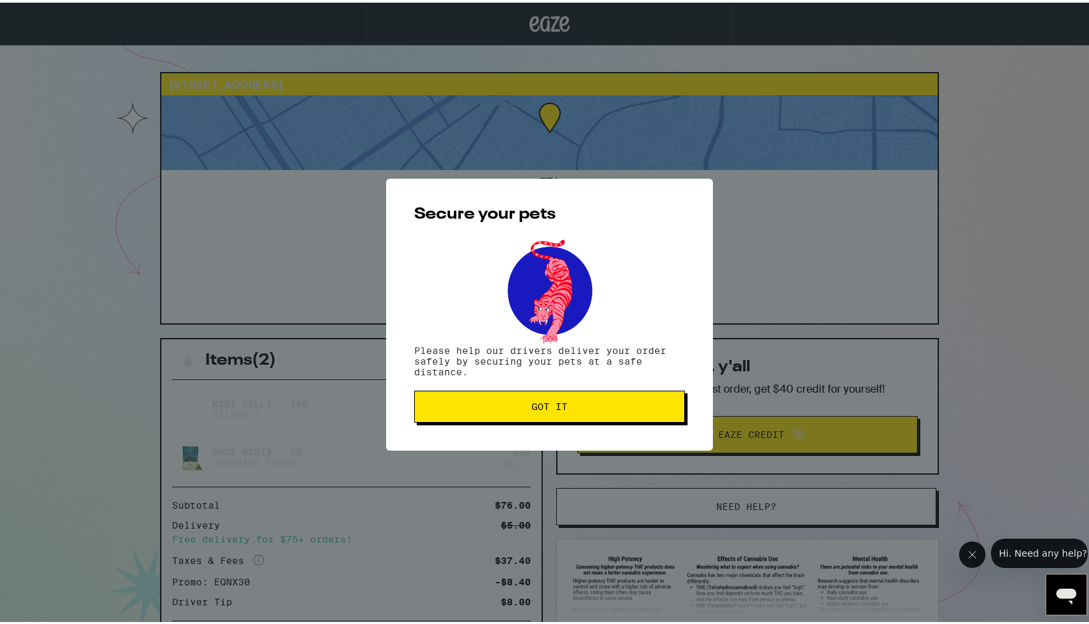
click at [520, 402] on span "Got it" at bounding box center [550, 404] width 248 height 9
